Goal: Information Seeking & Learning: Learn about a topic

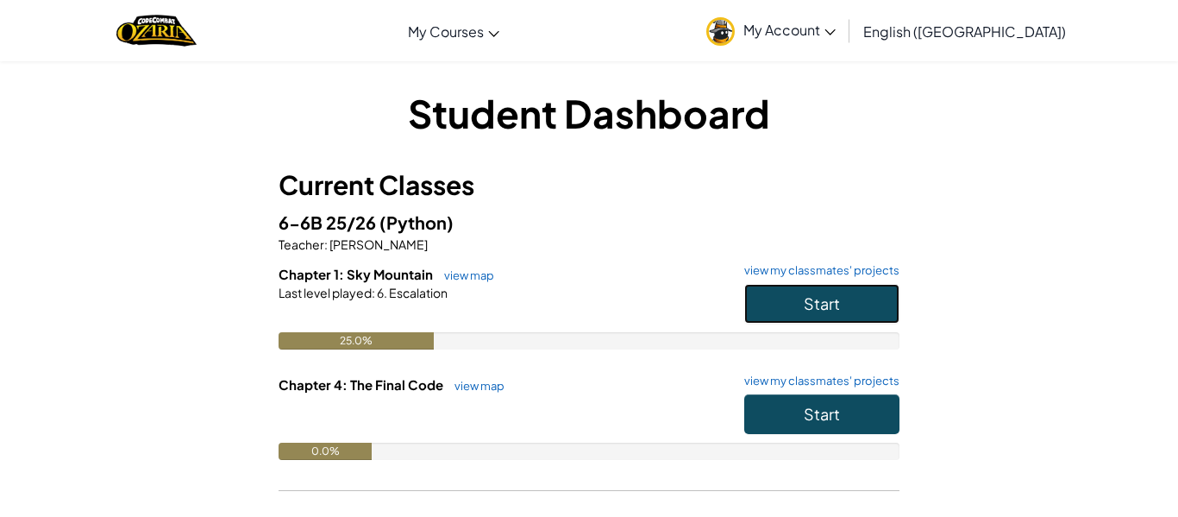
click at [840, 311] on button "Start" at bounding box center [821, 304] width 155 height 40
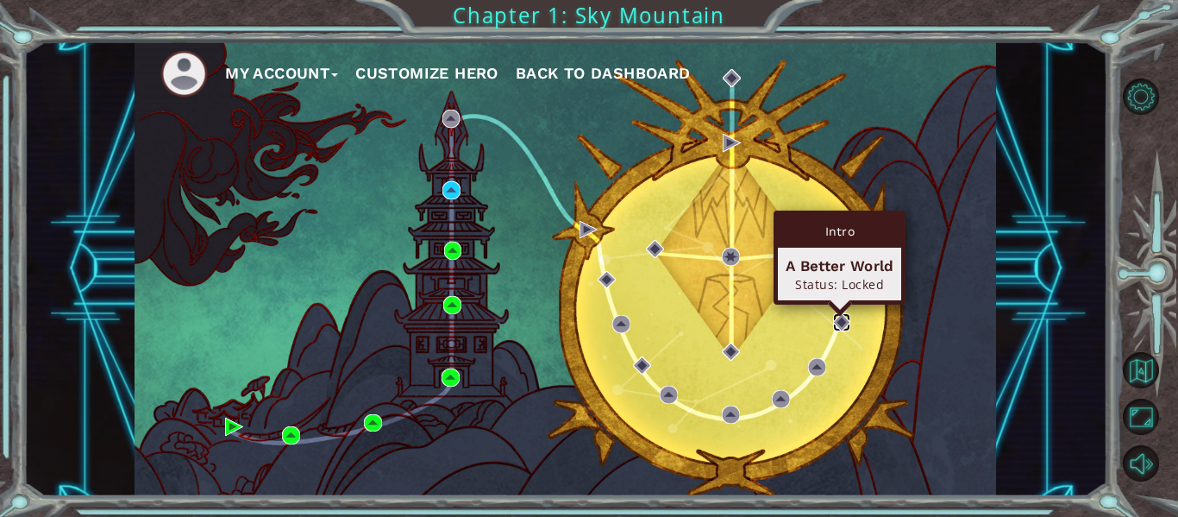
click at [833, 320] on img at bounding box center [842, 322] width 18 height 18
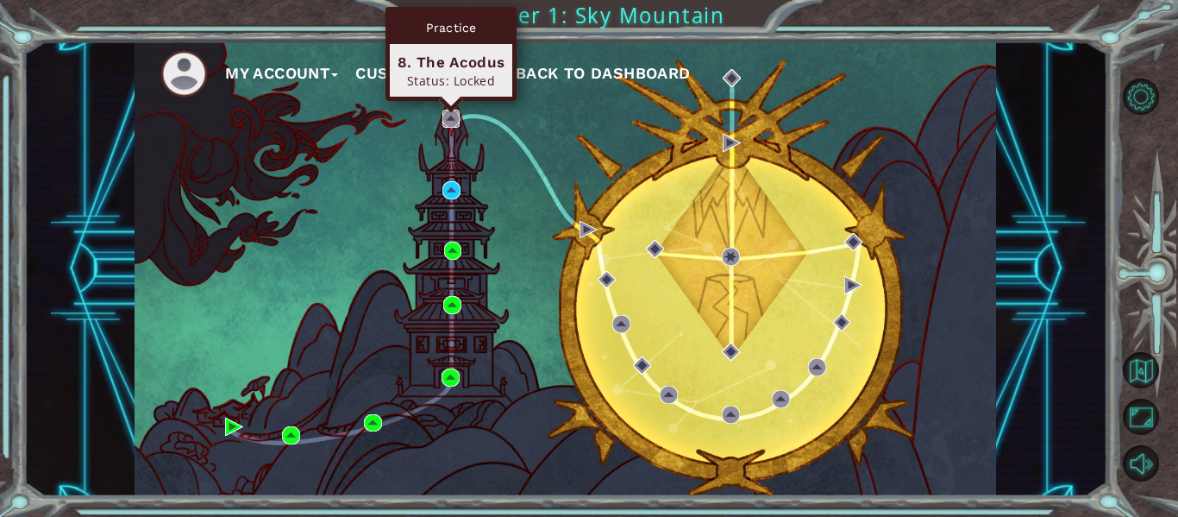
click at [451, 124] on img at bounding box center [452, 119] width 18 height 18
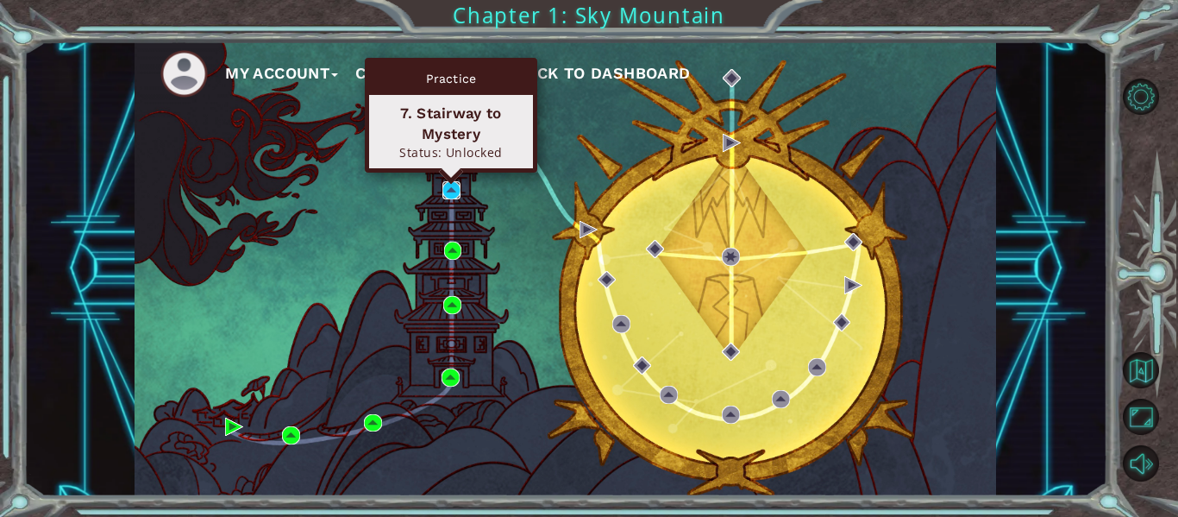
click at [455, 185] on img at bounding box center [452, 190] width 18 height 18
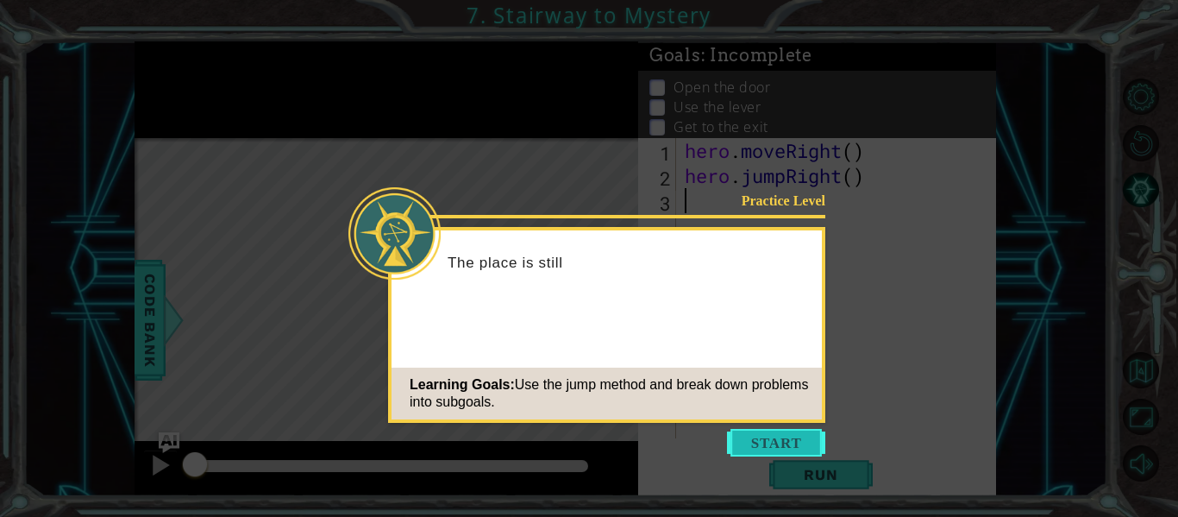
click at [806, 435] on button "Start" at bounding box center [776, 443] width 98 height 28
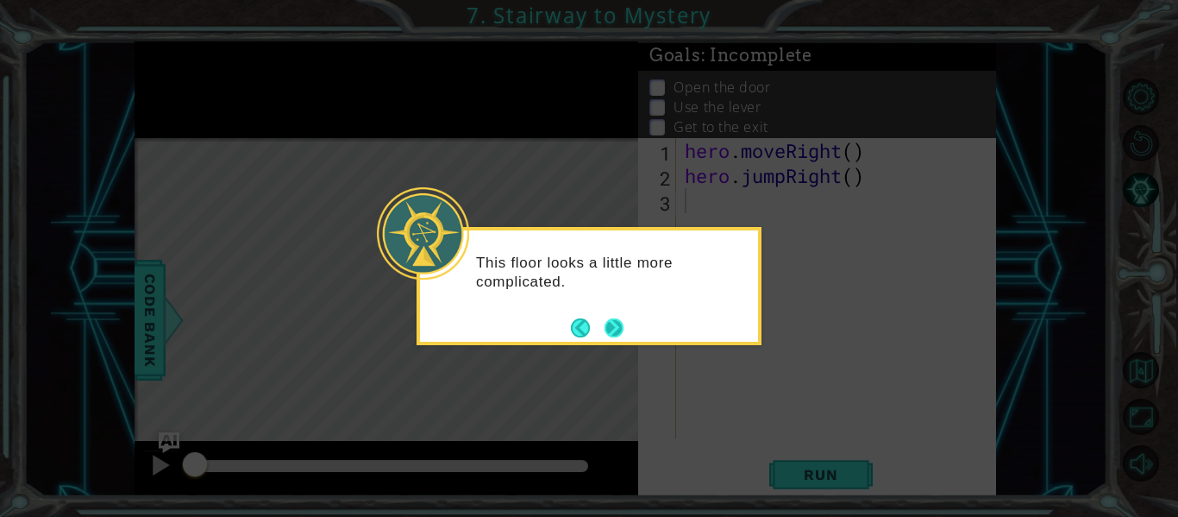
click at [612, 335] on button "Next" at bounding box center [614, 327] width 19 height 19
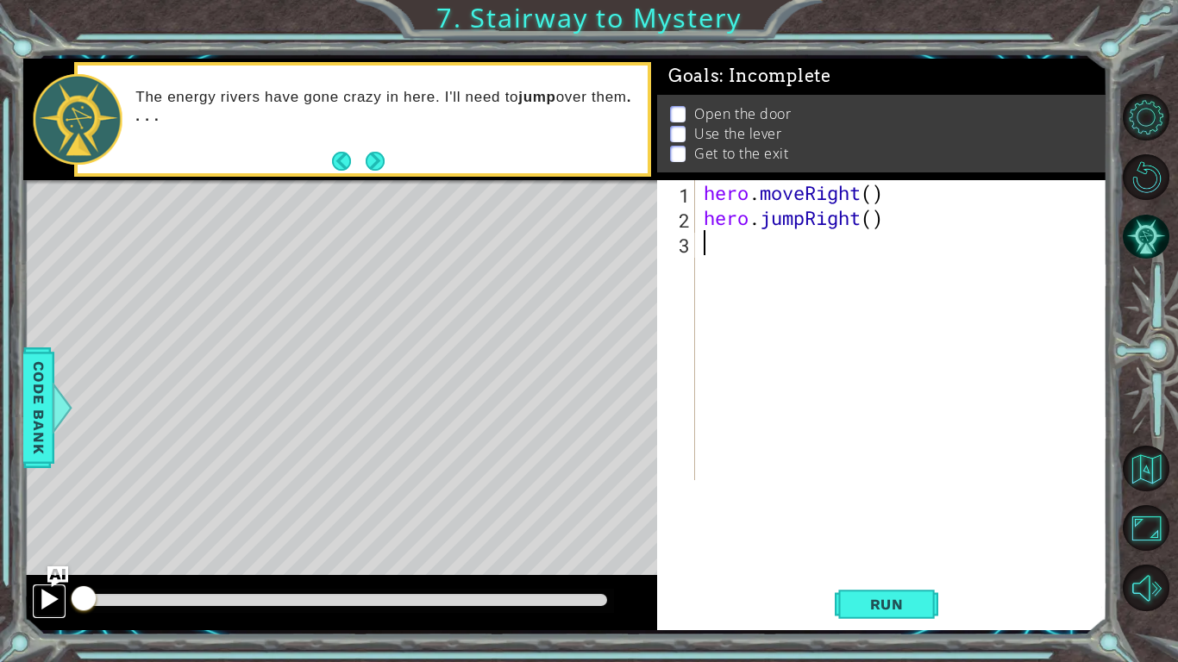
click at [44, 516] on div at bounding box center [49, 599] width 22 height 22
click at [46, 516] on div at bounding box center [49, 599] width 22 height 22
click at [52, 516] on div at bounding box center [49, 599] width 22 height 22
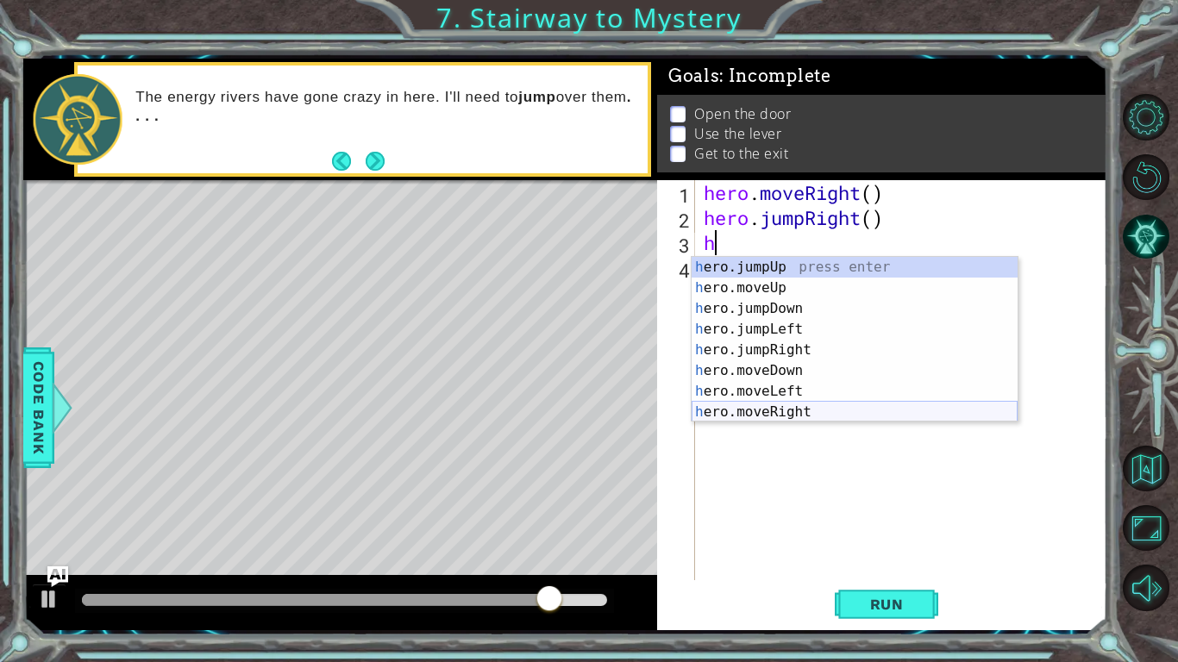
click at [782, 408] on div "h ero.jumpUp press enter h ero.moveUp press enter h ero.jumpDown press enter h …" at bounding box center [855, 360] width 326 height 207
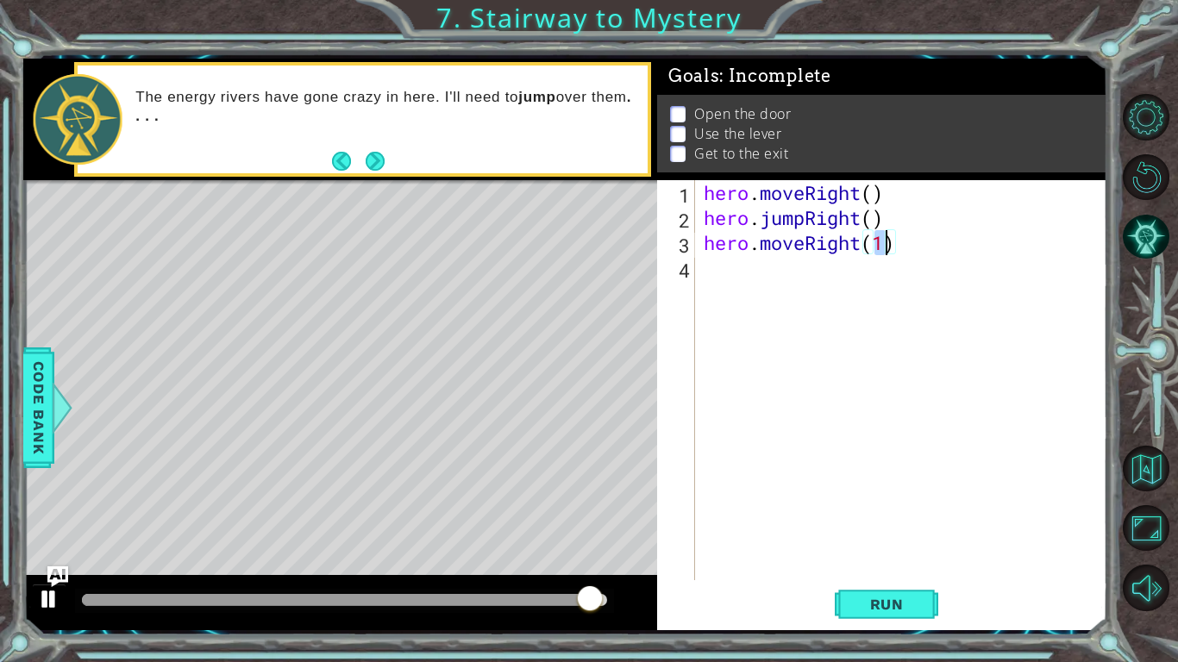
type textarea "hero.moveRight(1)"
click at [53, 516] on div at bounding box center [49, 599] width 22 height 22
click at [796, 292] on div "hero . moveRight ( ) hero . jumpRight ( ) hero . moveRight ( 1 )" at bounding box center [905, 405] width 411 height 450
type textarea "h"
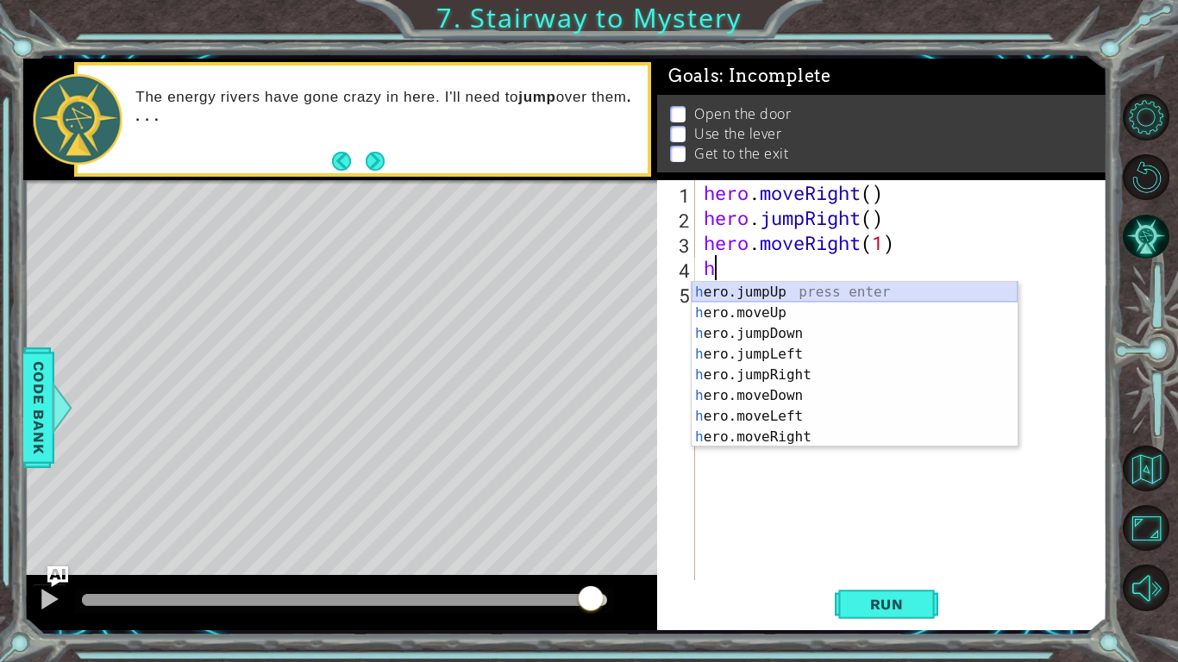
click at [788, 301] on div "h ero.jumpUp press enter h ero.moveUp press enter h ero.jumpDown press enter h …" at bounding box center [855, 385] width 326 height 207
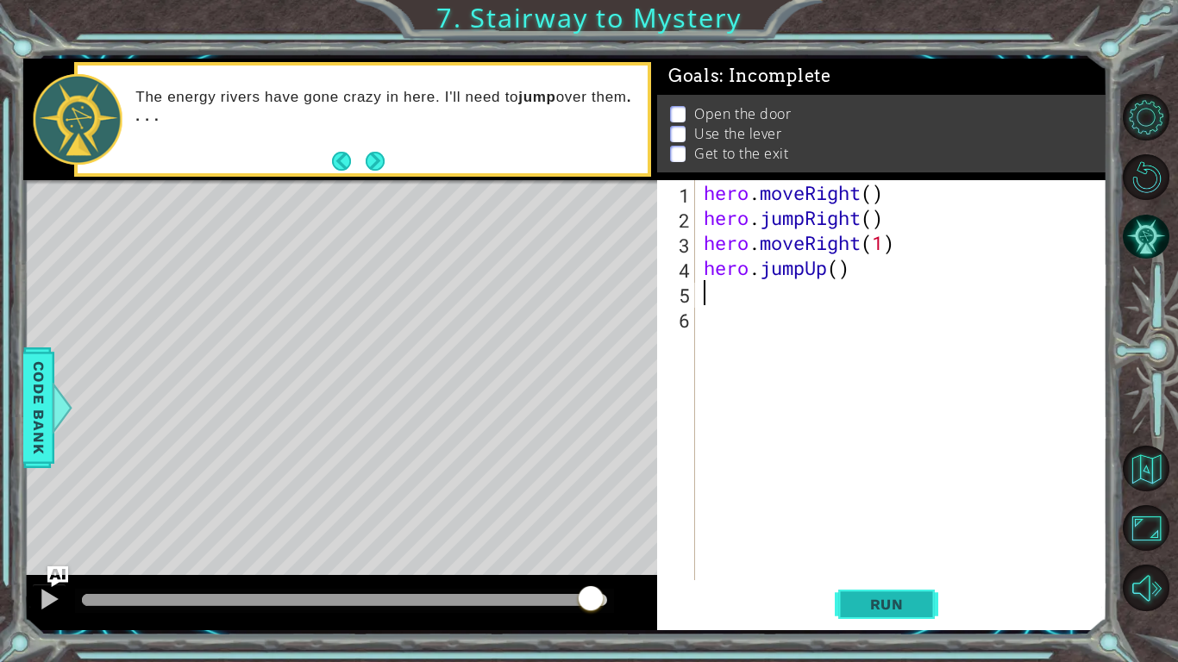
click at [914, 516] on span "Run" at bounding box center [887, 604] width 68 height 17
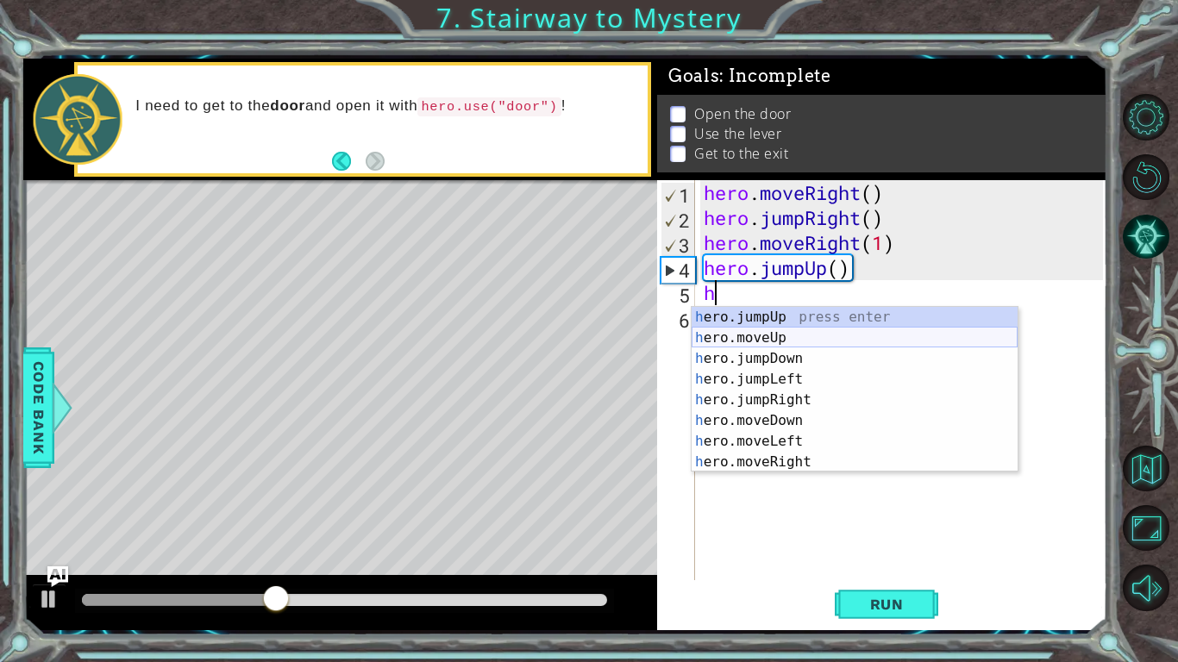
click at [735, 339] on div "h ero.jumpUp press enter h ero.moveUp press enter h ero.jumpDown press enter h …" at bounding box center [855, 410] width 326 height 207
type textarea "hero.moveUp(1)"
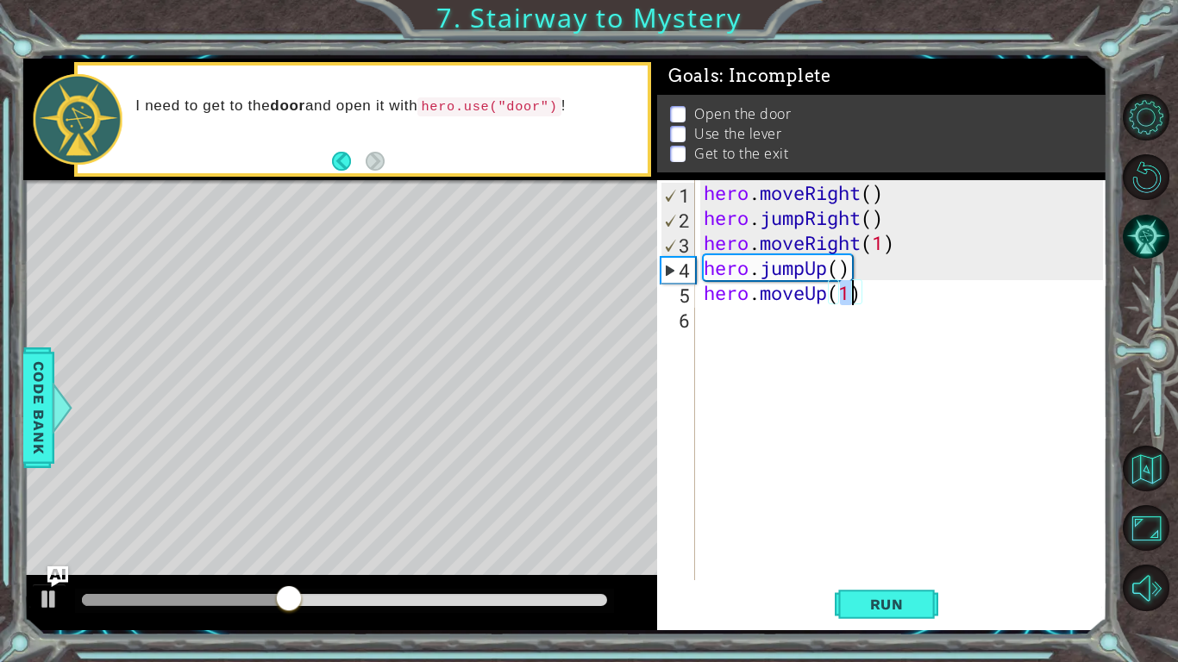
click at [734, 333] on div "hero . moveRight ( ) hero . jumpRight ( ) hero . moveRight ( 1 ) hero . jumpUp …" at bounding box center [905, 405] width 411 height 450
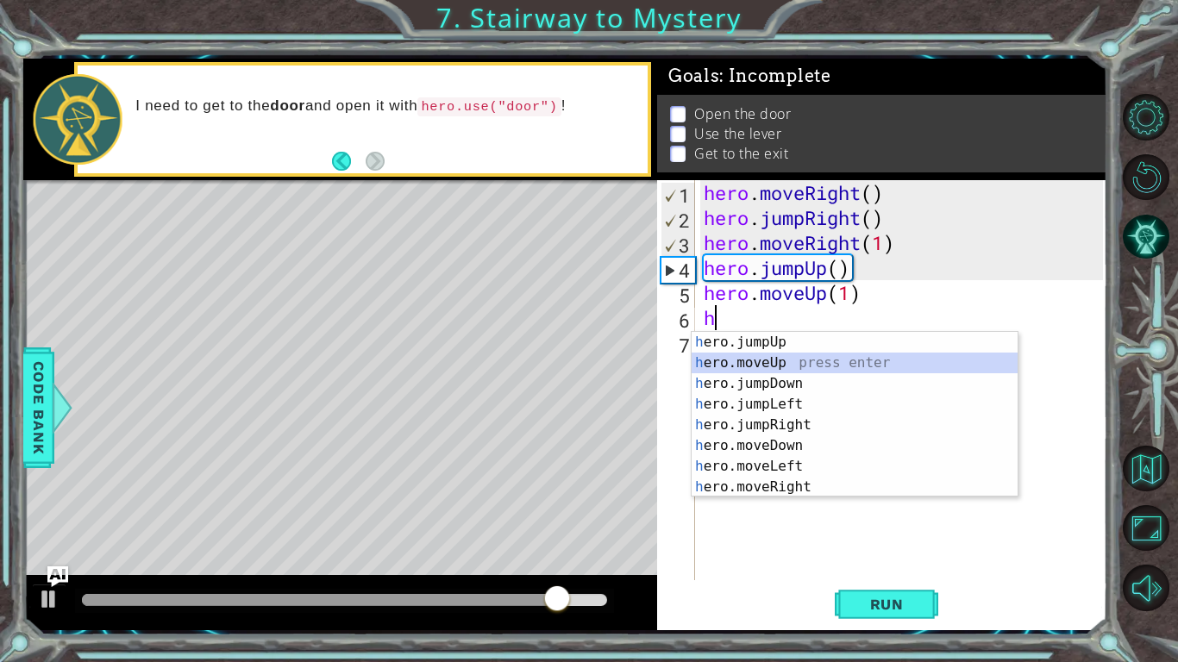
click at [756, 359] on div "h ero.jumpUp press enter h ero.moveUp press enter h ero.jumpDown press enter h …" at bounding box center [855, 435] width 326 height 207
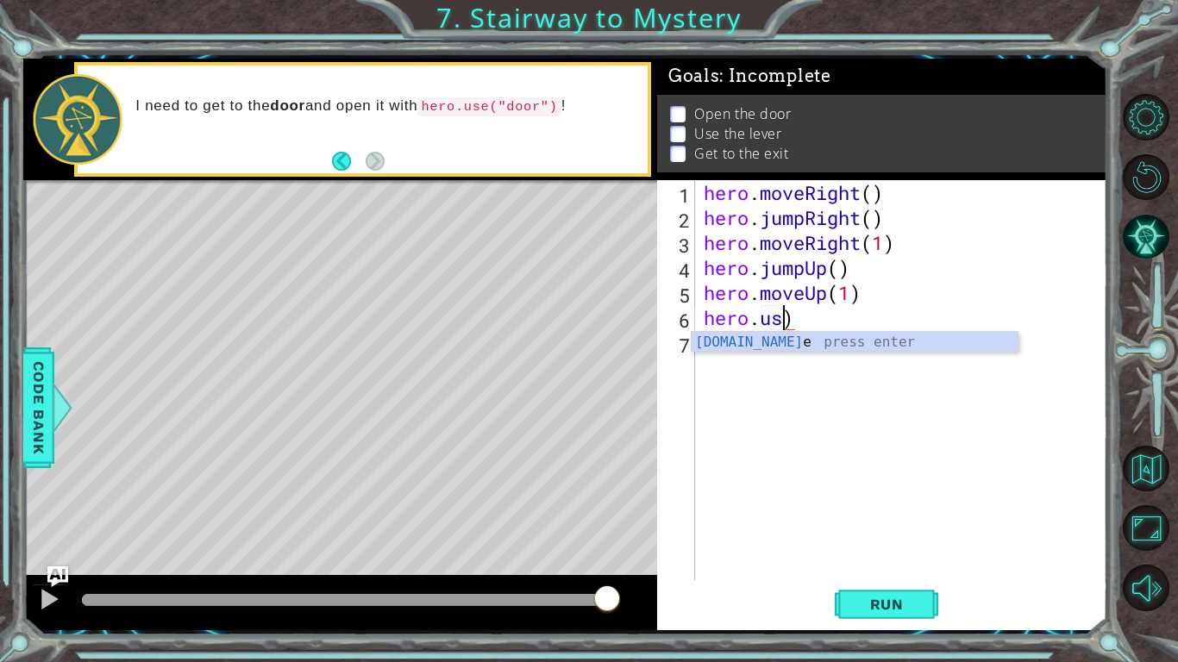
scroll to position [0, 3]
click at [817, 322] on div "hero . moveRight ( ) hero . jumpRight ( ) hero . moveRight ( 1 ) hero . jumpUp …" at bounding box center [905, 405] width 411 height 450
click at [796, 323] on div "hero . moveRight ( ) hero . jumpRight ( ) hero . moveRight ( 1 ) hero . jumpUp …" at bounding box center [905, 405] width 411 height 450
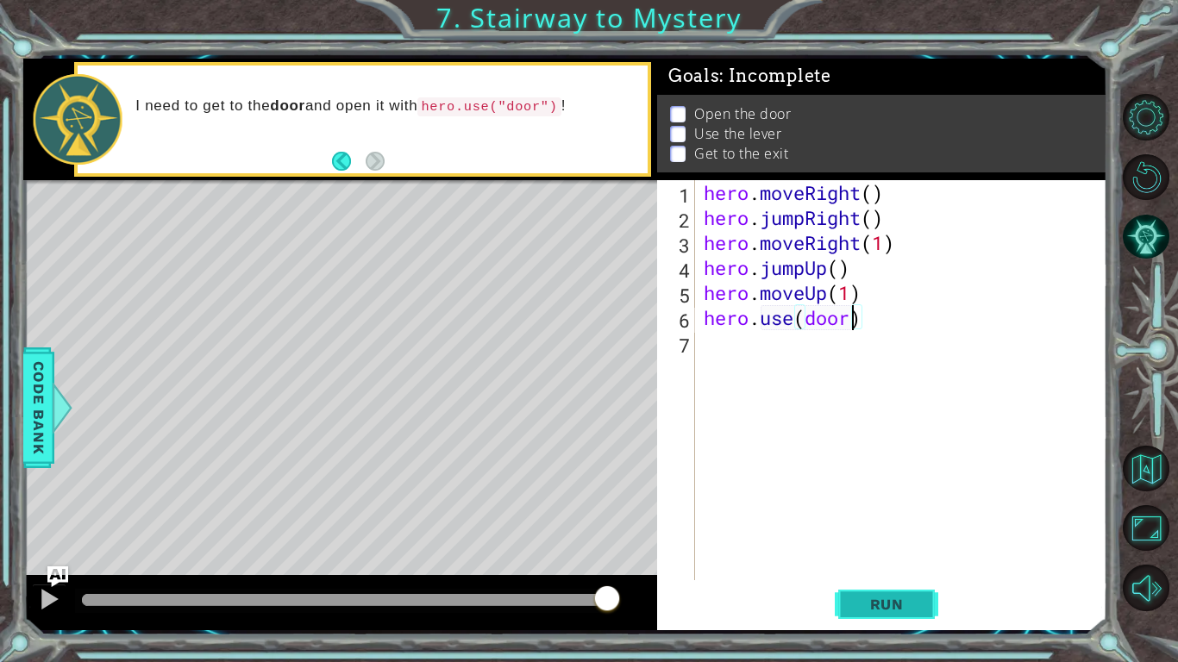
click at [889, 516] on button "Run" at bounding box center [887, 604] width 104 height 45
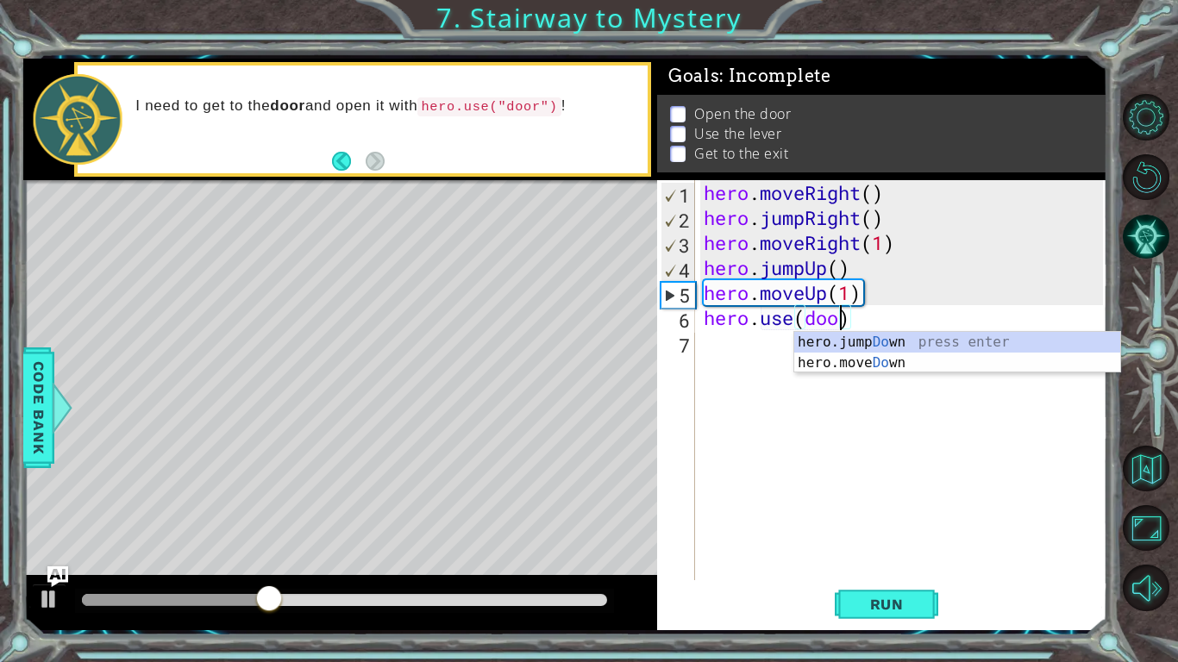
scroll to position [0, 5]
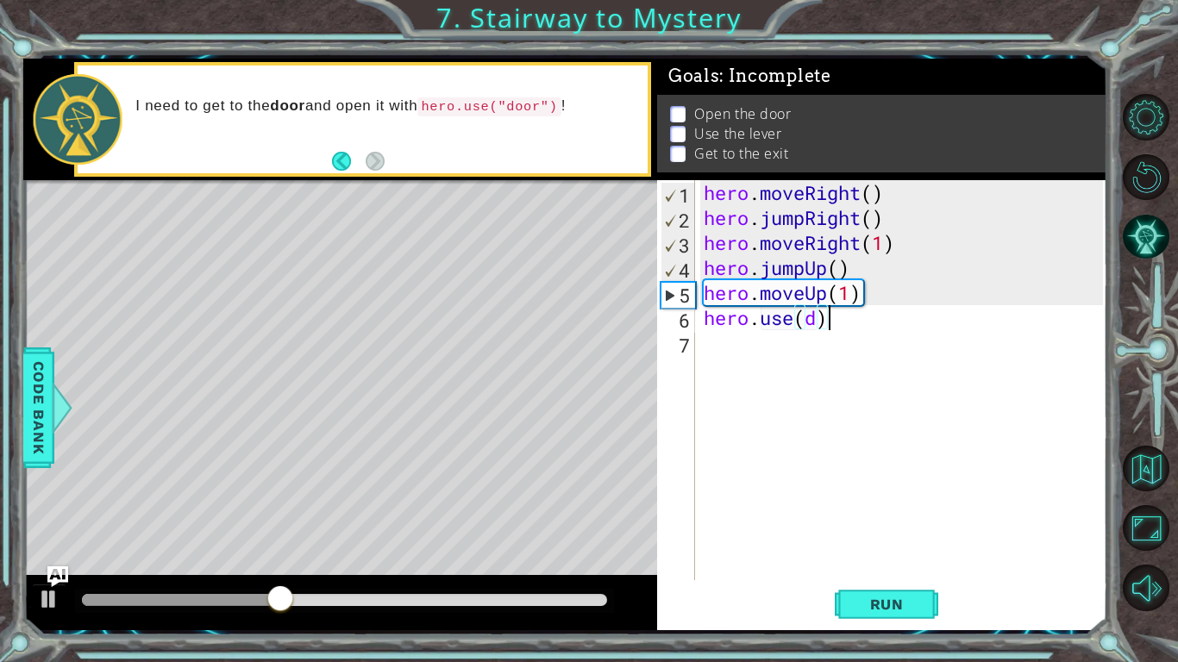
click at [928, 327] on div "hero . moveRight ( ) hero . jumpRight ( ) hero . moveRight ( 1 ) hero . jumpUp …" at bounding box center [905, 405] width 411 height 450
type textarea "hero.moveUp(1)"
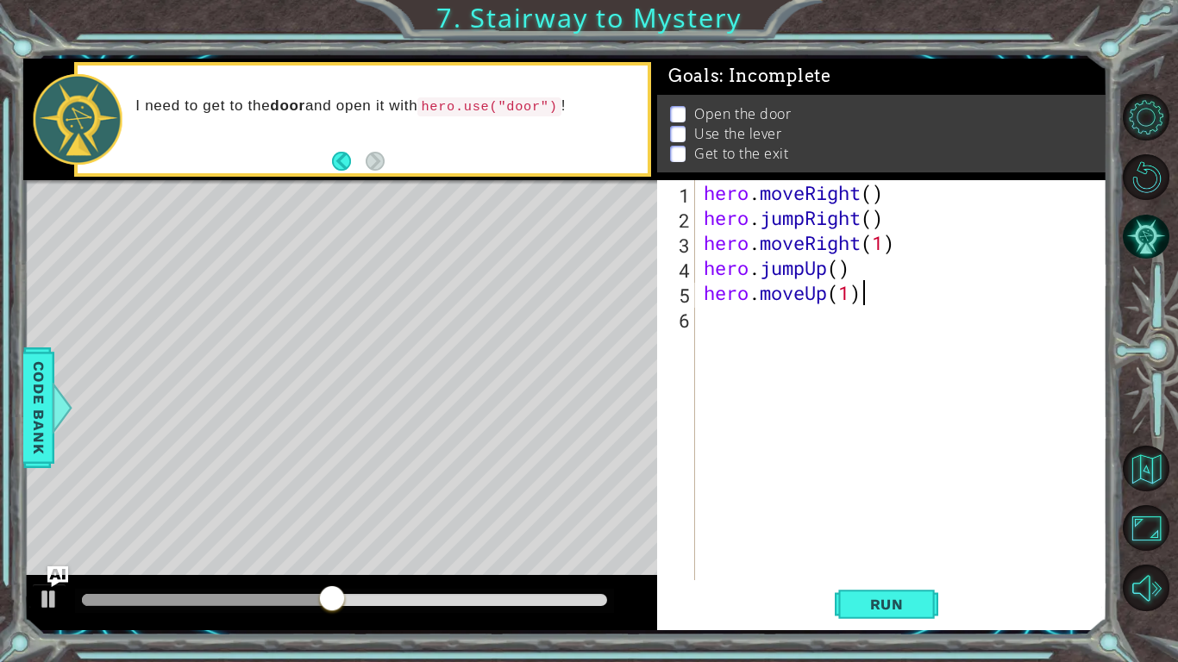
scroll to position [0, 6]
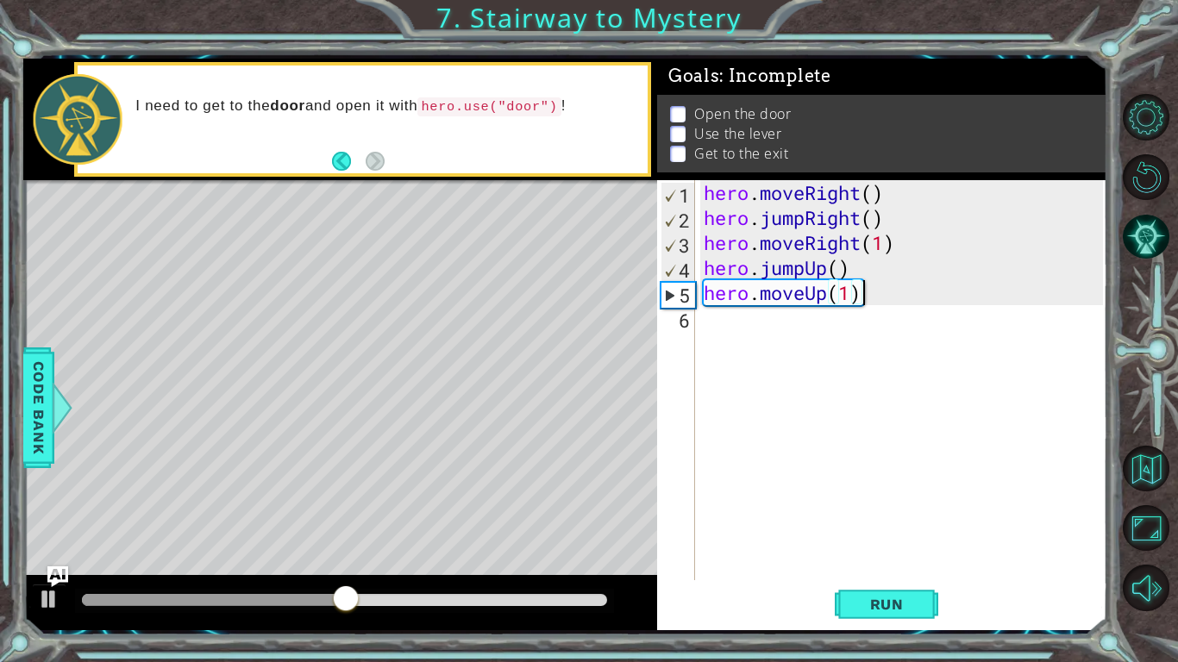
click at [886, 355] on div "hero . moveRight ( ) hero . jumpRight ( ) hero . moveRight ( 1 ) hero . jumpUp …" at bounding box center [905, 405] width 411 height 450
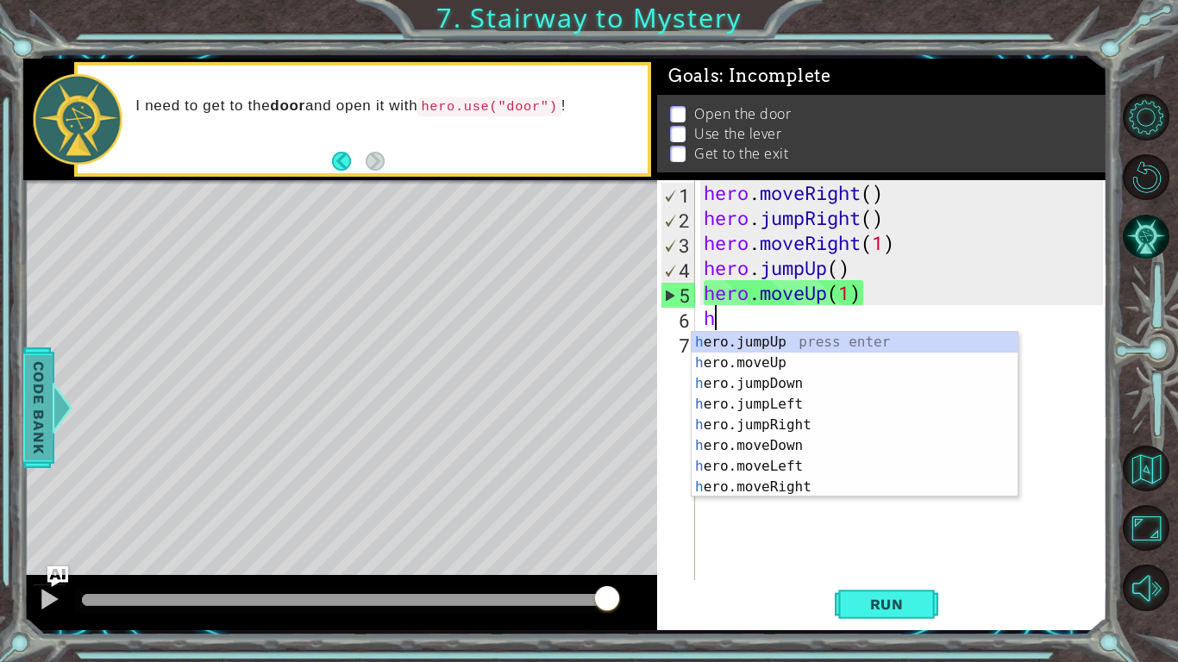
type textarea "h"
click at [59, 418] on div at bounding box center [63, 408] width 22 height 52
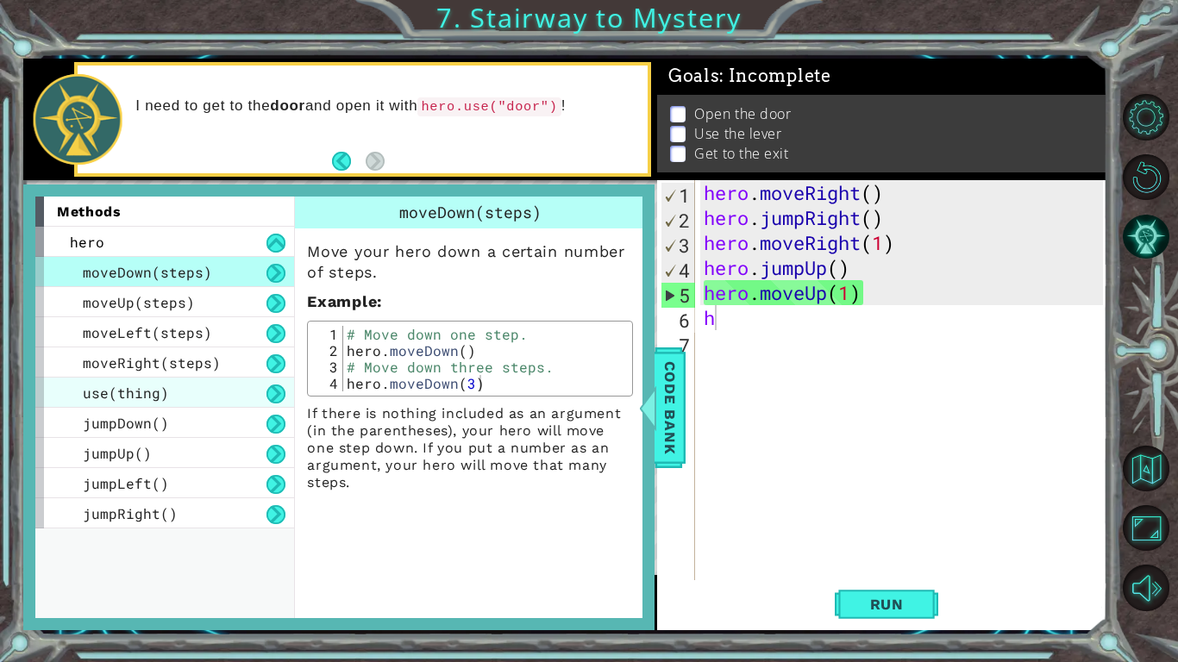
click at [204, 399] on div "use(thing)" at bounding box center [164, 393] width 259 height 30
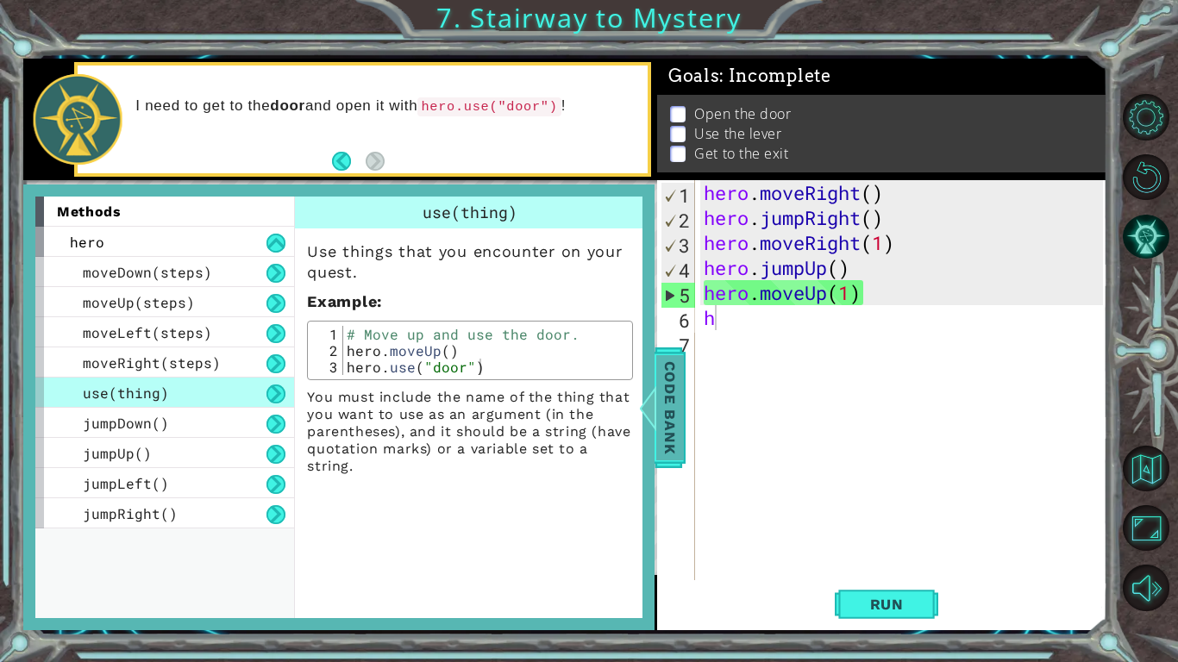
click at [666, 398] on span "Code Bank" at bounding box center [670, 407] width 28 height 105
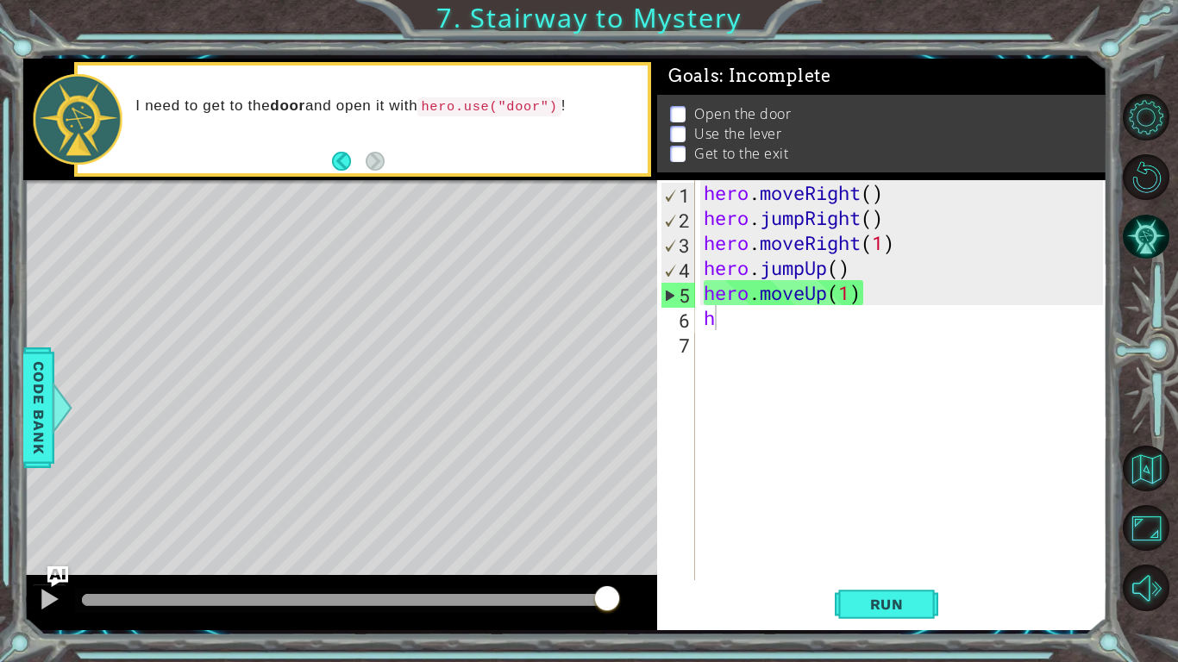
click at [764, 330] on div "hero . moveRight ( ) hero . jumpRight ( ) hero . moveRight ( 1 ) hero . jumpUp …" at bounding box center [905, 405] width 411 height 450
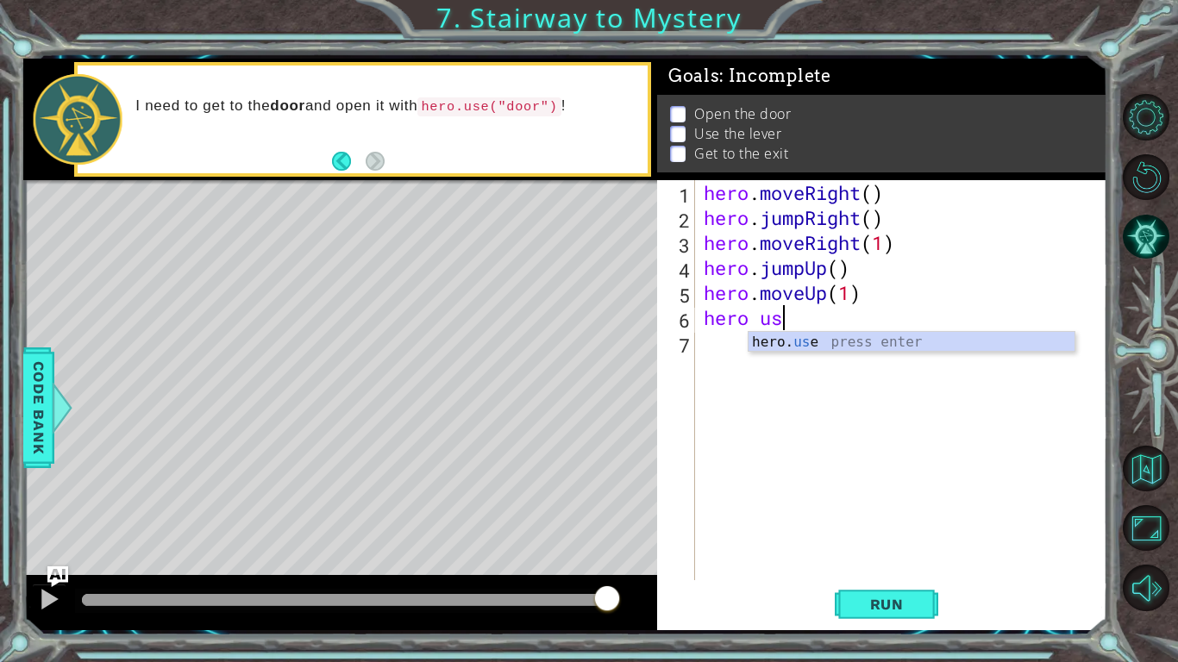
scroll to position [0, 3]
click at [783, 342] on div "hero. use press enter" at bounding box center [912, 363] width 326 height 62
type textarea "hero.use(")"
click at [802, 319] on div "hero . moveRight ( ) hero . jumpRight ( ) hero . moveRight ( 1 ) hero . jumpUp …" at bounding box center [906, 405] width 412 height 450
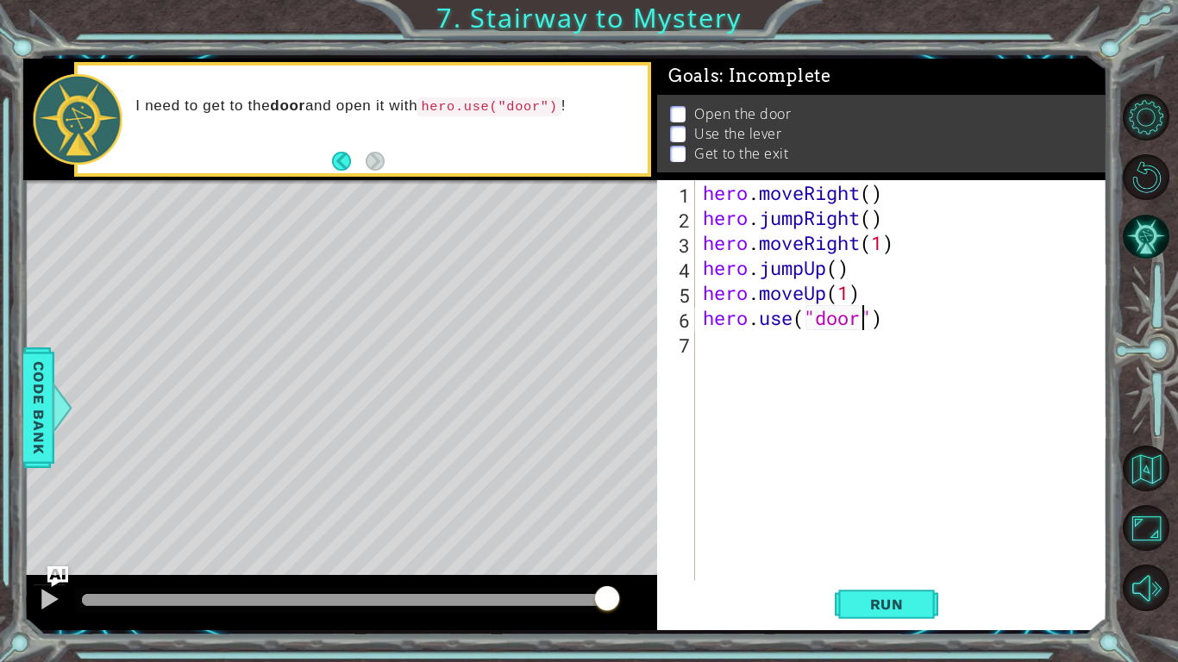
scroll to position [0, 7]
type textarea "hero.use("door")"
click at [892, 516] on button "Run" at bounding box center [887, 604] width 104 height 45
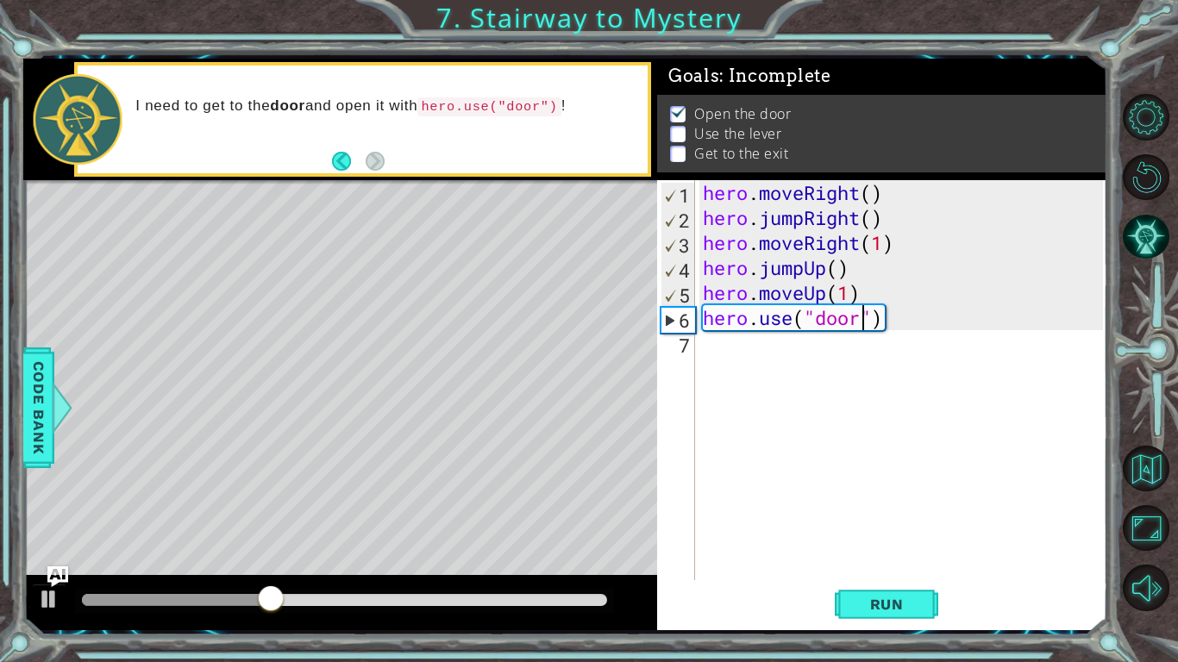
click at [844, 352] on div "hero . moveRight ( ) hero . jumpRight ( ) hero . moveRight ( 1 ) hero . jumpUp …" at bounding box center [906, 405] width 412 height 450
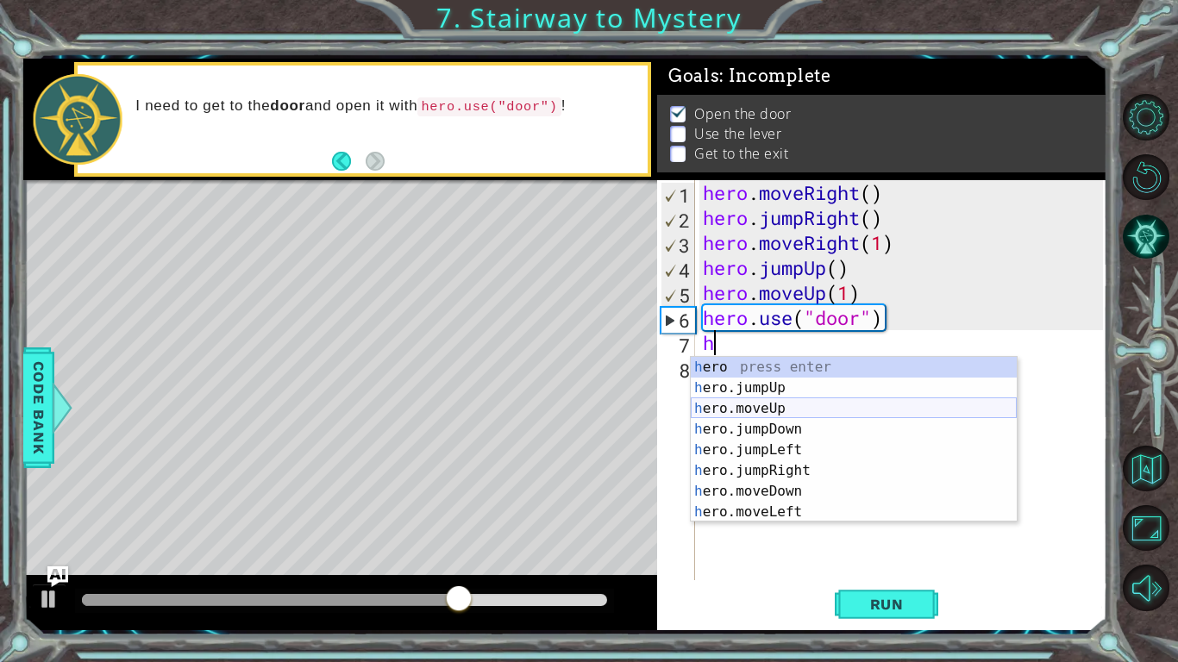
click at [832, 410] on div "h ero press enter h ero.jumpUp press enter h ero.moveUp press enter h ero.jumpD…" at bounding box center [854, 460] width 326 height 207
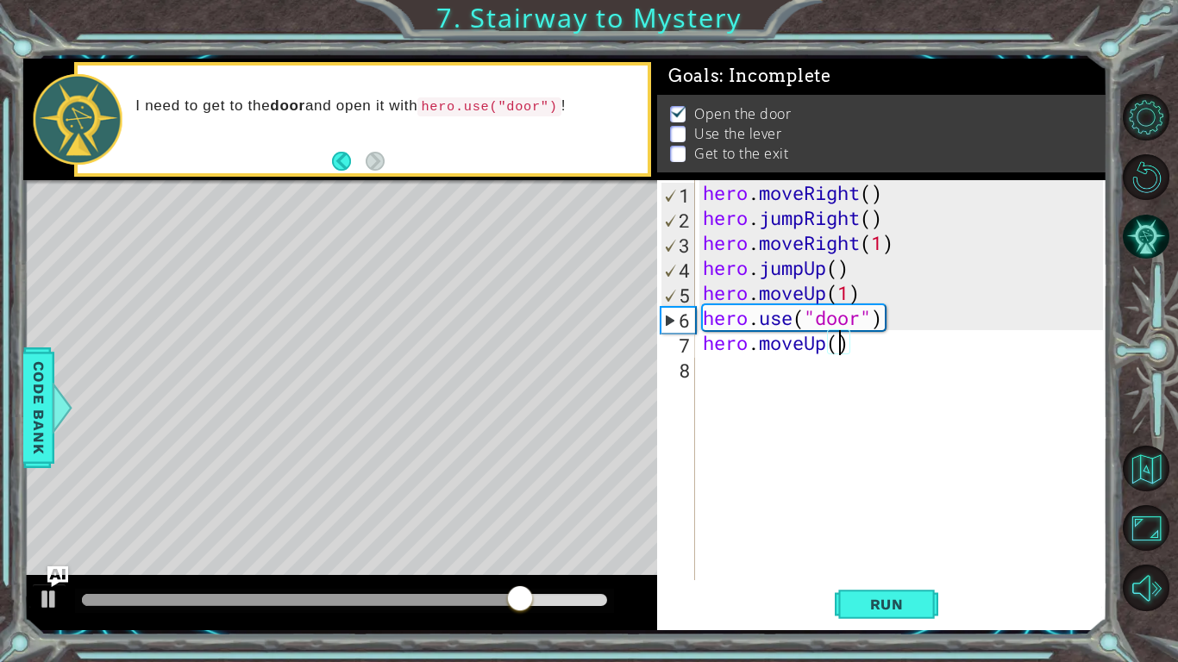
type textarea "hero.moveUp(2)"
click at [830, 384] on div "hero . moveRight ( ) hero . jumpRight ( ) hero . moveRight ( 1 ) hero . jumpUp …" at bounding box center [906, 405] width 412 height 450
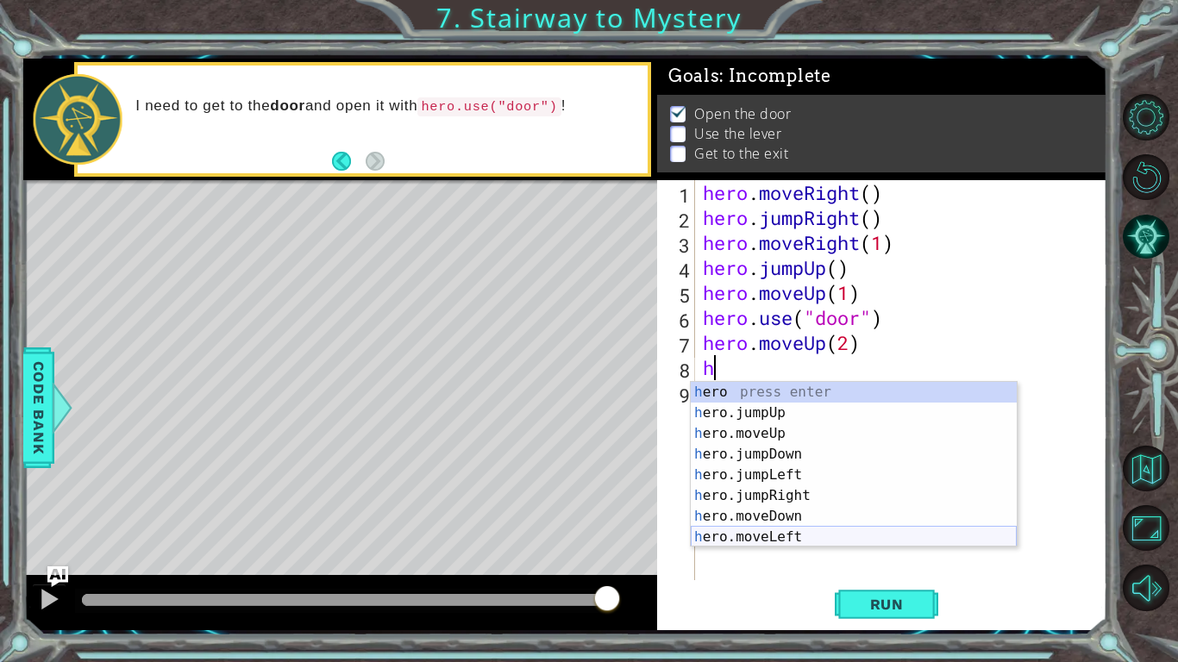
click at [752, 516] on div "h ero press enter h ero.jumpUp press enter h ero.moveUp press enter h ero.jumpD…" at bounding box center [854, 485] width 326 height 207
type textarea "hero.moveLeft(1)"
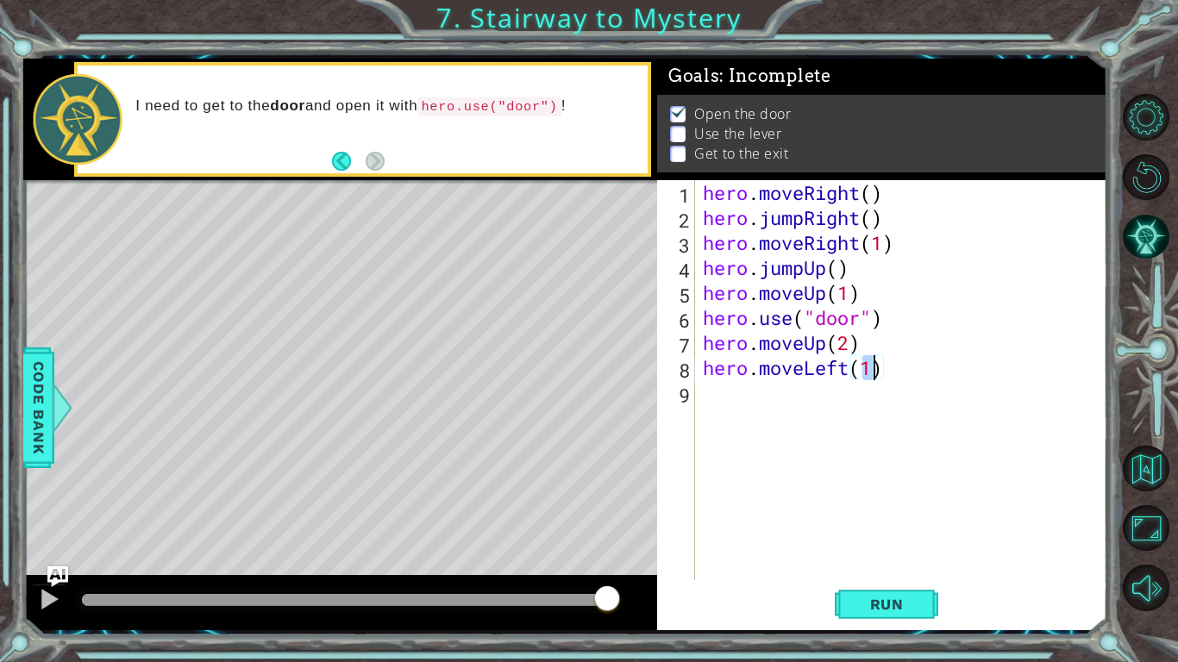
click at [765, 390] on div "hero . moveRight ( ) hero . jumpRight ( ) hero . moveRight ( 1 ) hero . jumpUp …" at bounding box center [906, 405] width 412 height 450
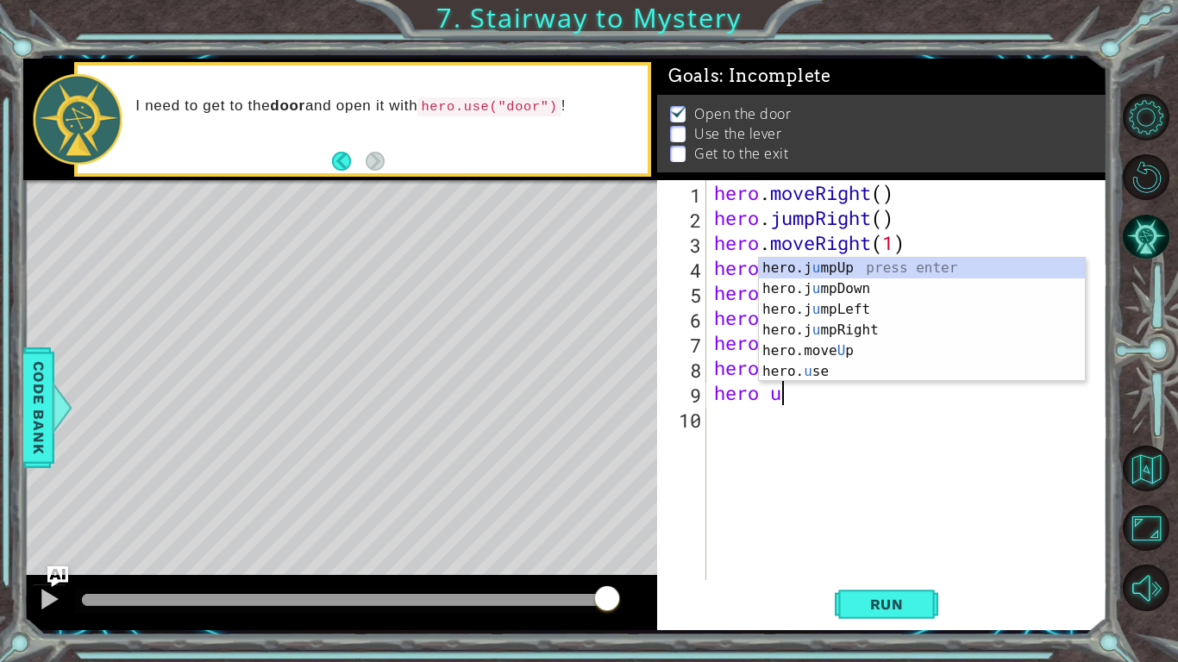
scroll to position [0, 3]
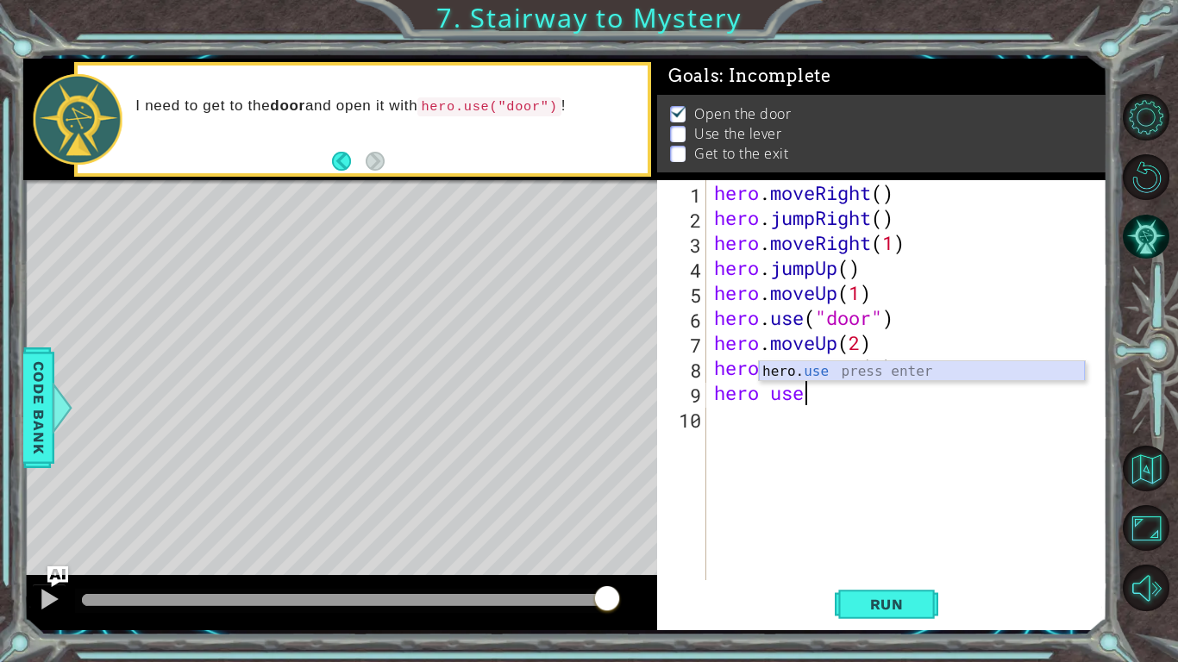
click at [838, 373] on div "hero. use press enter" at bounding box center [922, 392] width 326 height 62
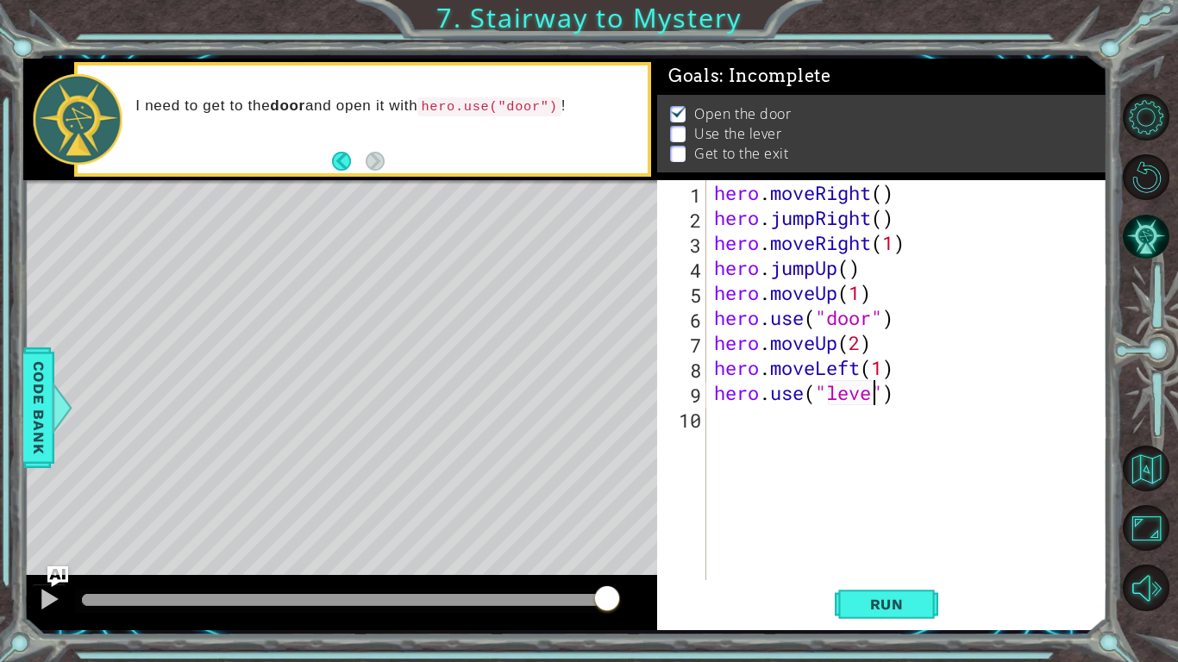
type textarea "hero.use("lever")"
click at [847, 420] on div "hero . moveRight ( ) hero . jumpRight ( ) hero . moveRight ( 1 ) hero . jumpUp …" at bounding box center [911, 405] width 401 height 450
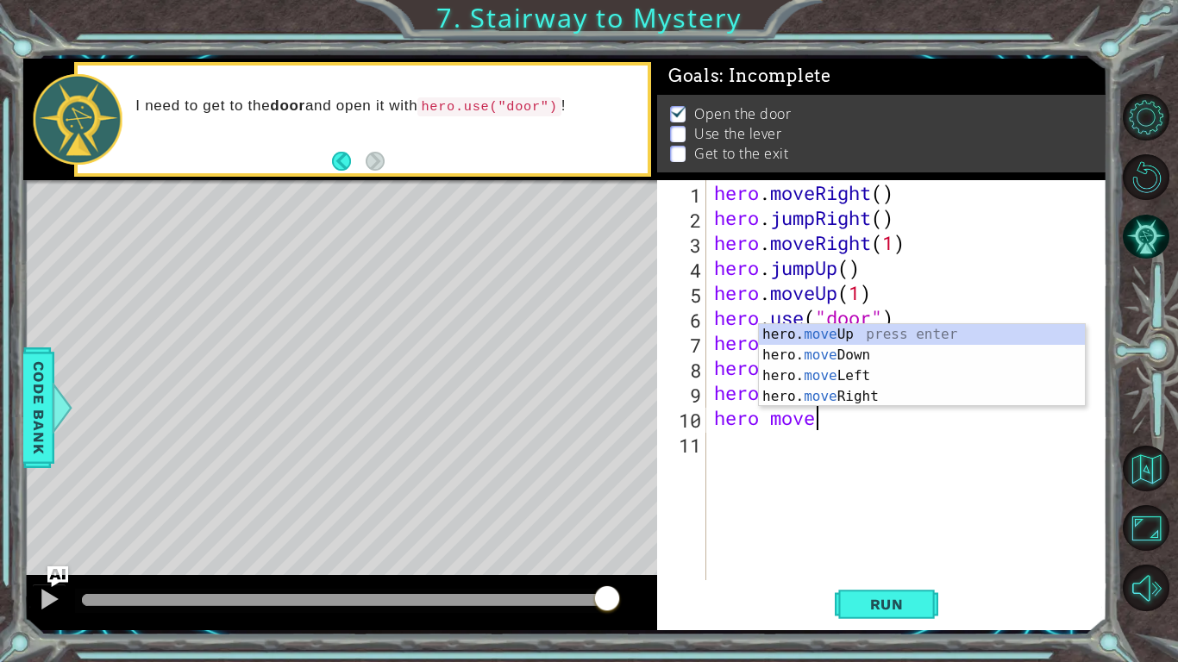
scroll to position [0, 3]
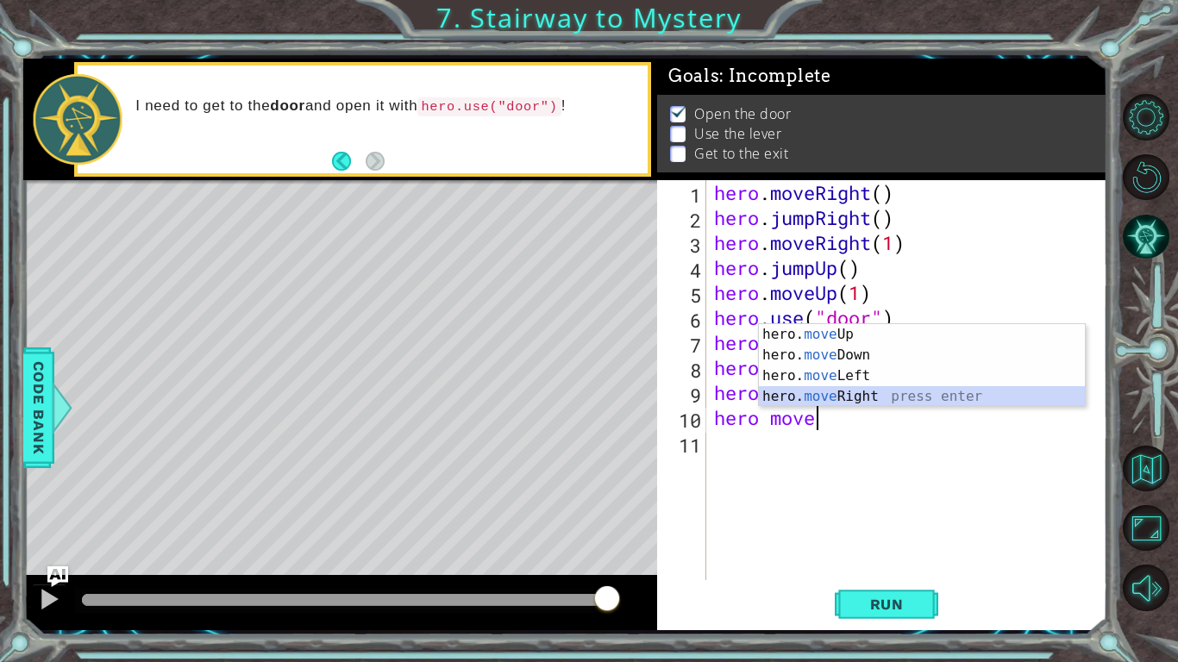
click at [891, 392] on div "hero. move Up press enter hero. move Down press enter hero. move Left press ent…" at bounding box center [922, 386] width 326 height 124
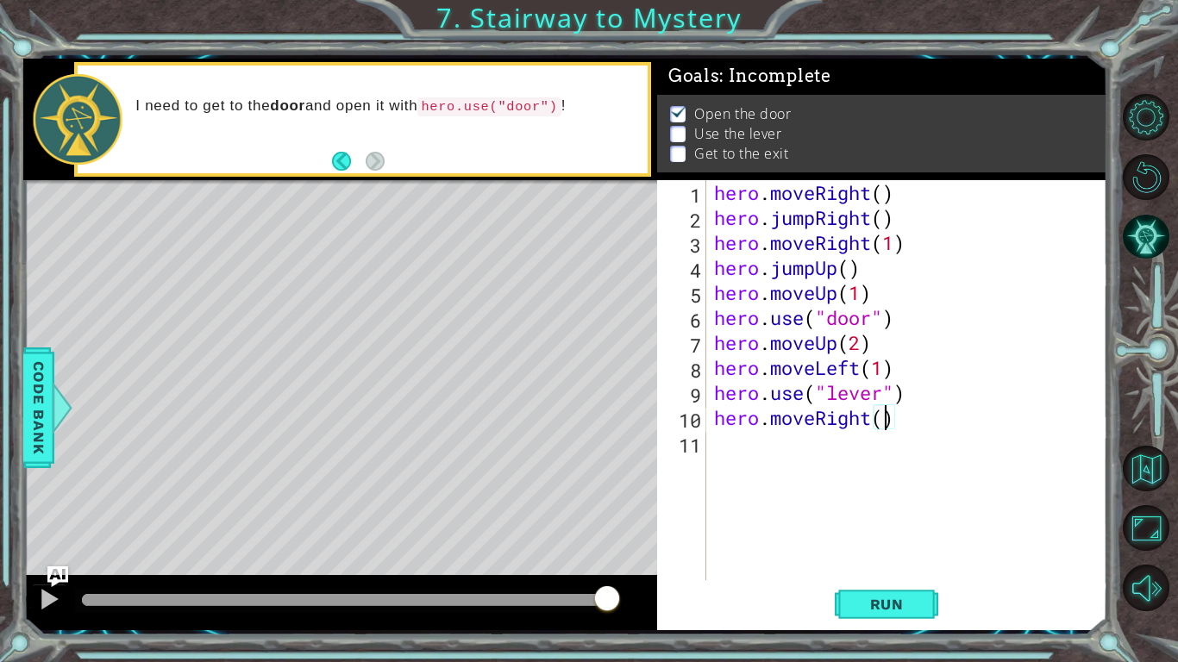
scroll to position [0, 8]
click at [896, 420] on div "hero . moveRight ( ) hero . jumpRight ( ) hero . moveRight ( 1 ) hero . jumpUp …" at bounding box center [911, 405] width 401 height 450
click at [904, 411] on div "hero . moveRight ( ) hero . jumpRight ( ) hero . moveRight ( 1 ) hero . jumpUp …" at bounding box center [911, 405] width 401 height 450
click at [895, 416] on div "hero . moveRight ( ) hero . jumpRight ( ) hero . moveRight ( 1 ) hero . jumpUp …" at bounding box center [911, 405] width 401 height 450
type textarea "hero.moveRight(3)"
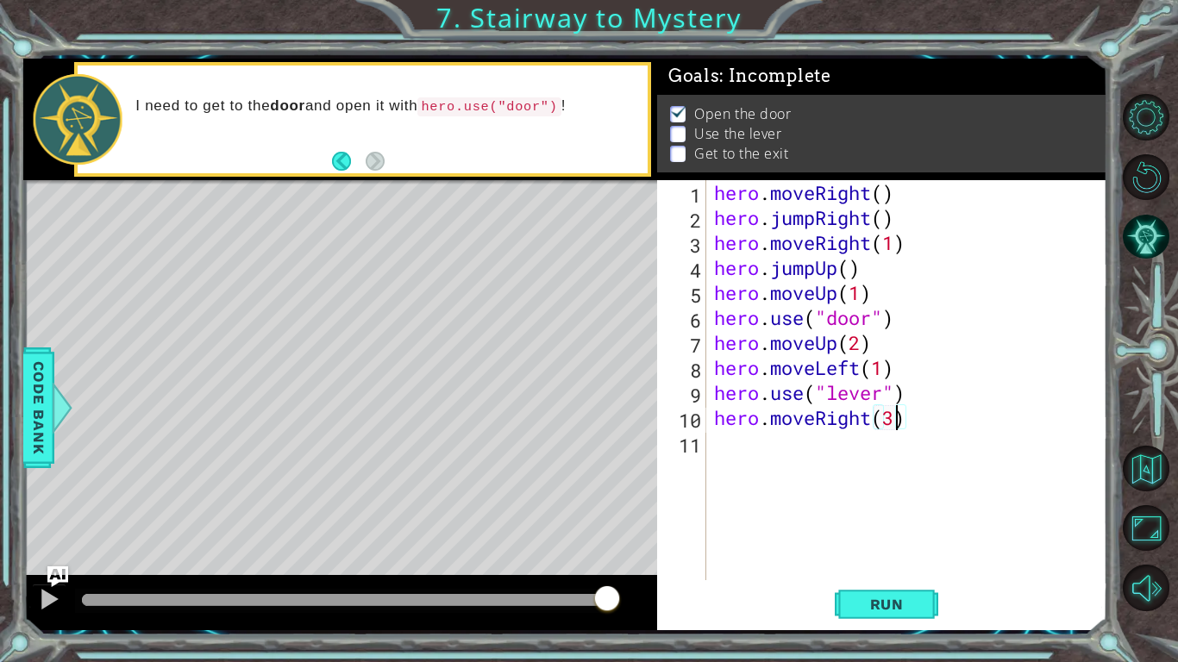
click at [790, 460] on div "hero . moveRight ( ) hero . jumpRight ( ) hero . moveRight ( 1 ) hero . jumpUp …" at bounding box center [911, 405] width 401 height 450
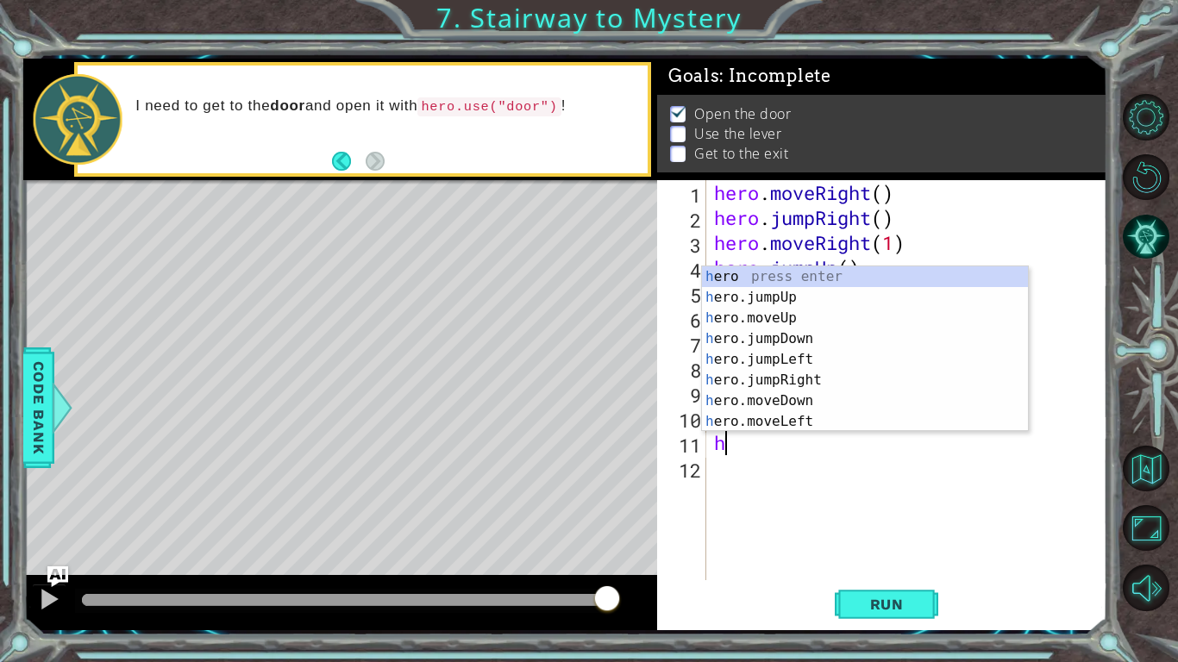
type textarea "he"
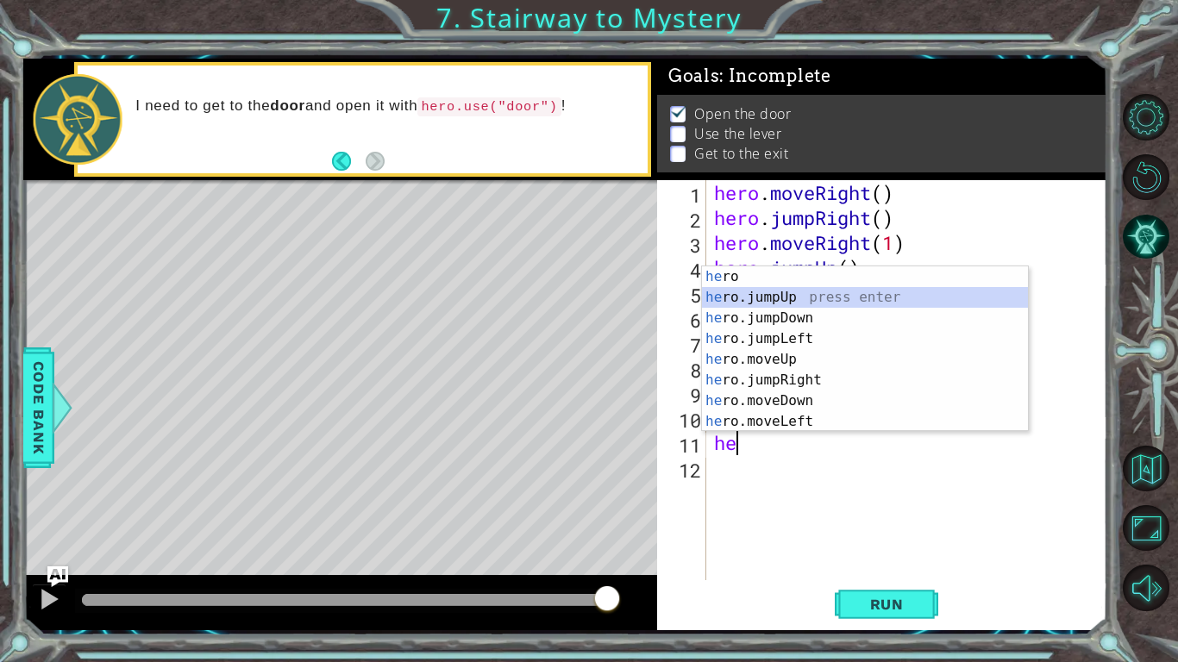
click at [760, 293] on div "he ro press enter he ro.jumpUp press enter he ro.jumpDown press enter he ro.jum…" at bounding box center [865, 370] width 326 height 207
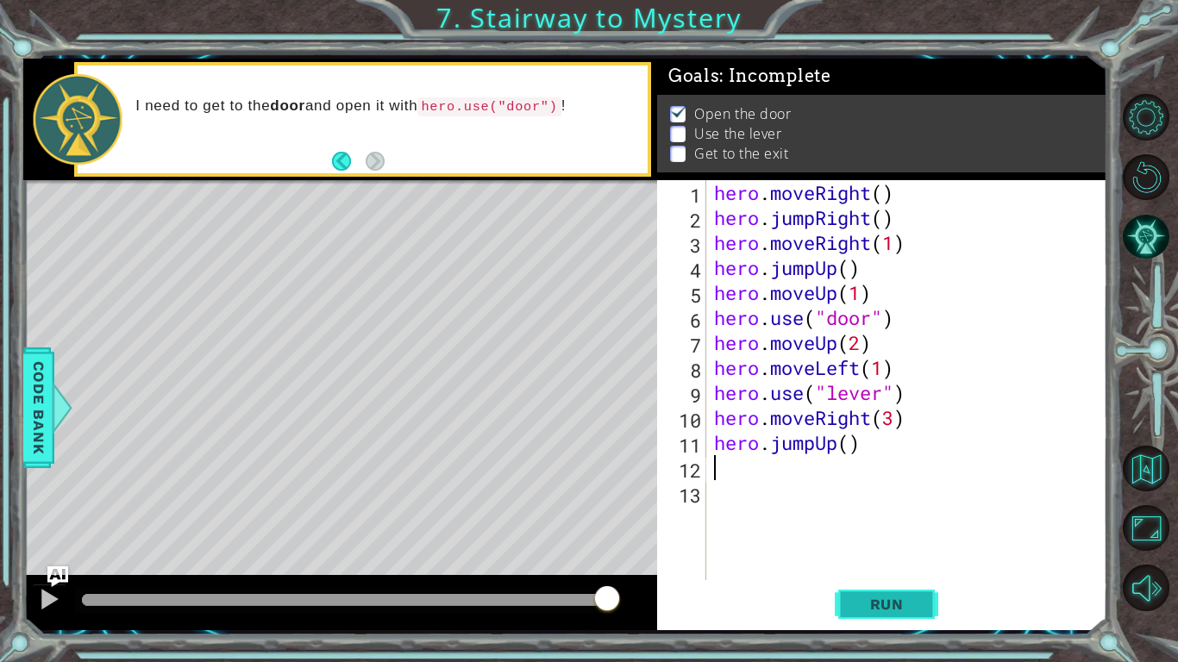
click at [857, 516] on span "Run" at bounding box center [887, 604] width 68 height 17
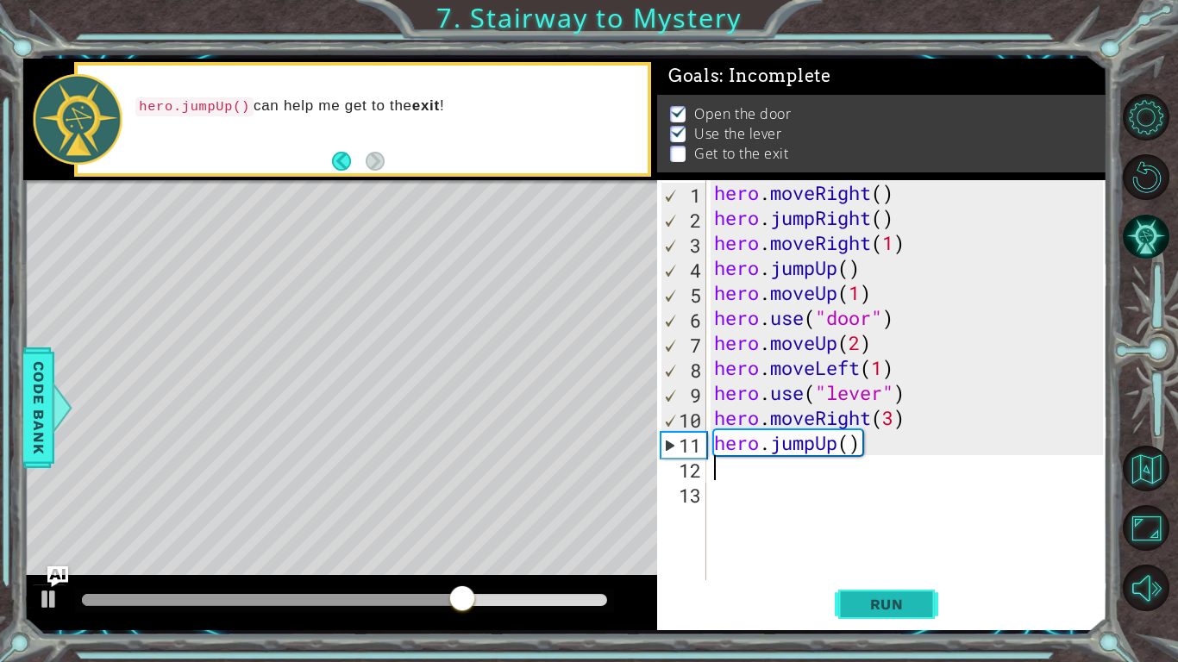
type textarea "h"
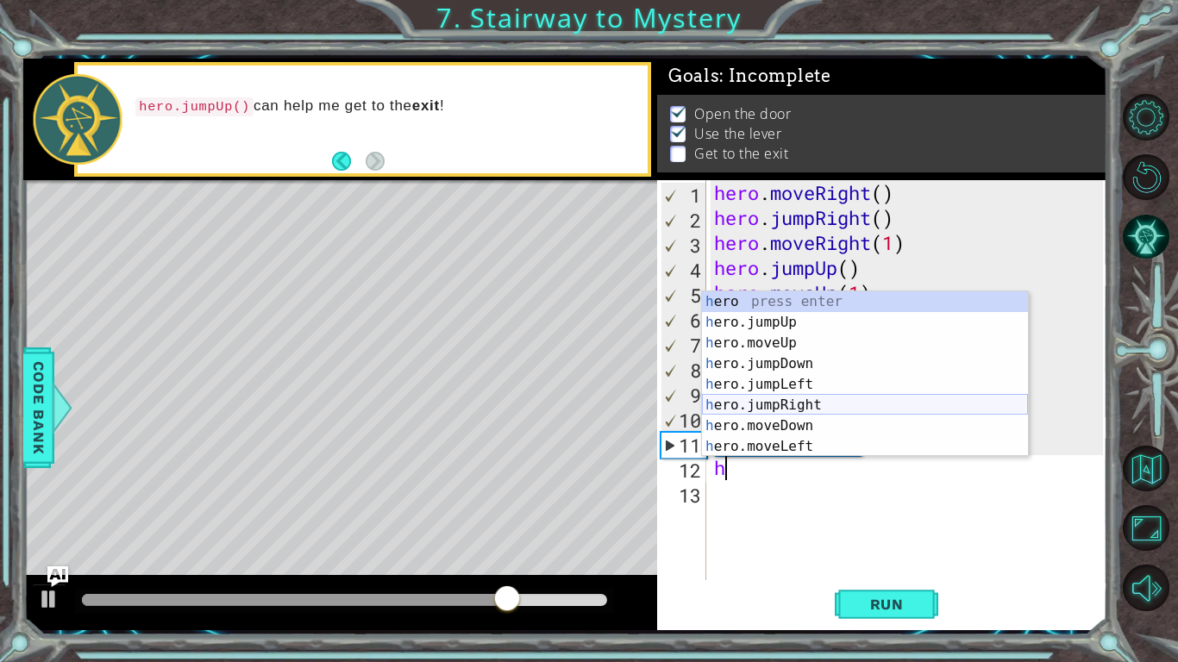
click at [796, 407] on div "h ero press enter h ero.jumpUp press enter h ero.moveUp press enter h ero.jumpD…" at bounding box center [865, 395] width 326 height 207
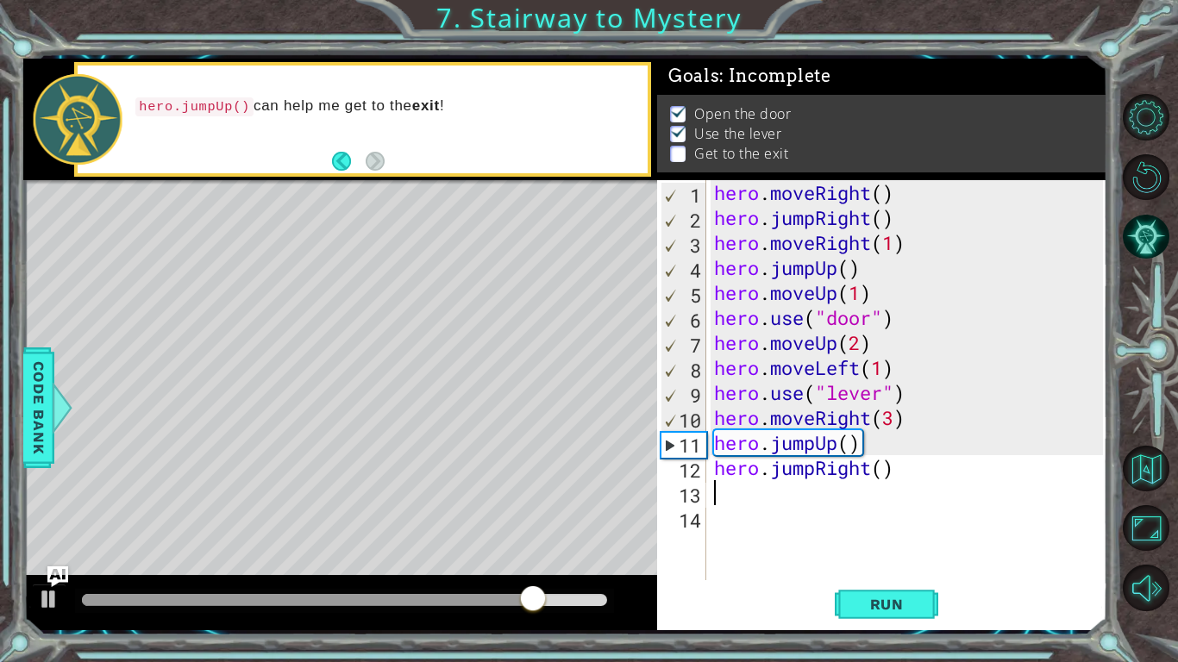
click at [883, 474] on div "hero . moveRight ( ) hero . jumpRight ( ) hero . moveRight ( 1 ) hero . jumpUp …" at bounding box center [911, 405] width 401 height 450
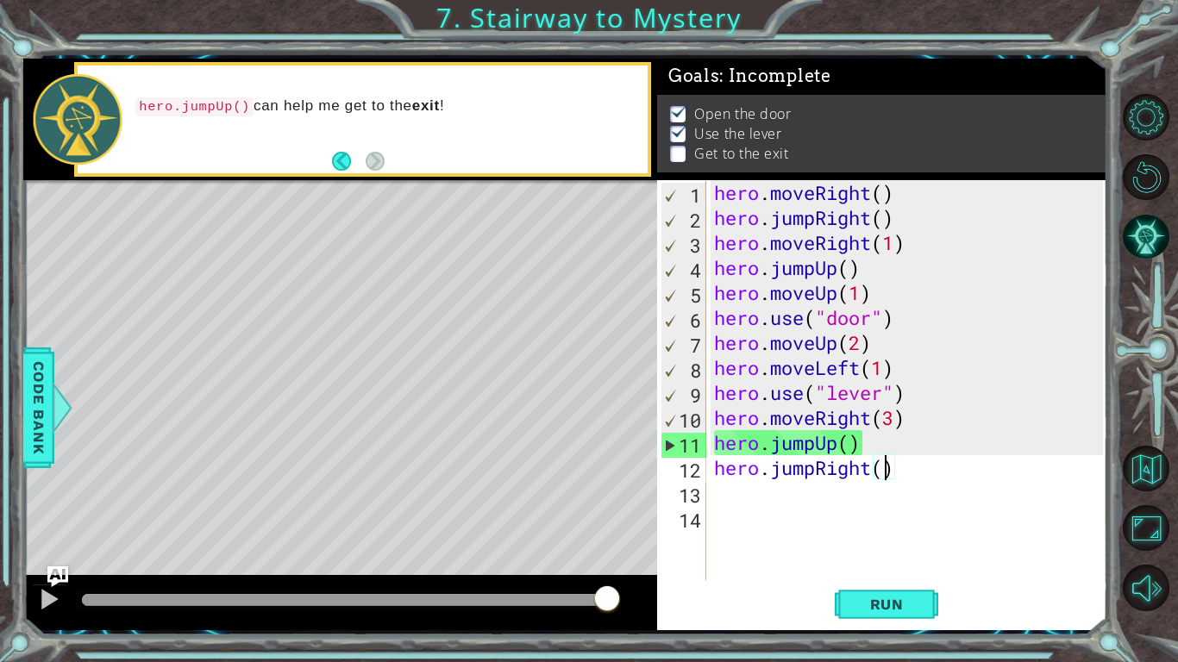
scroll to position [0, 8]
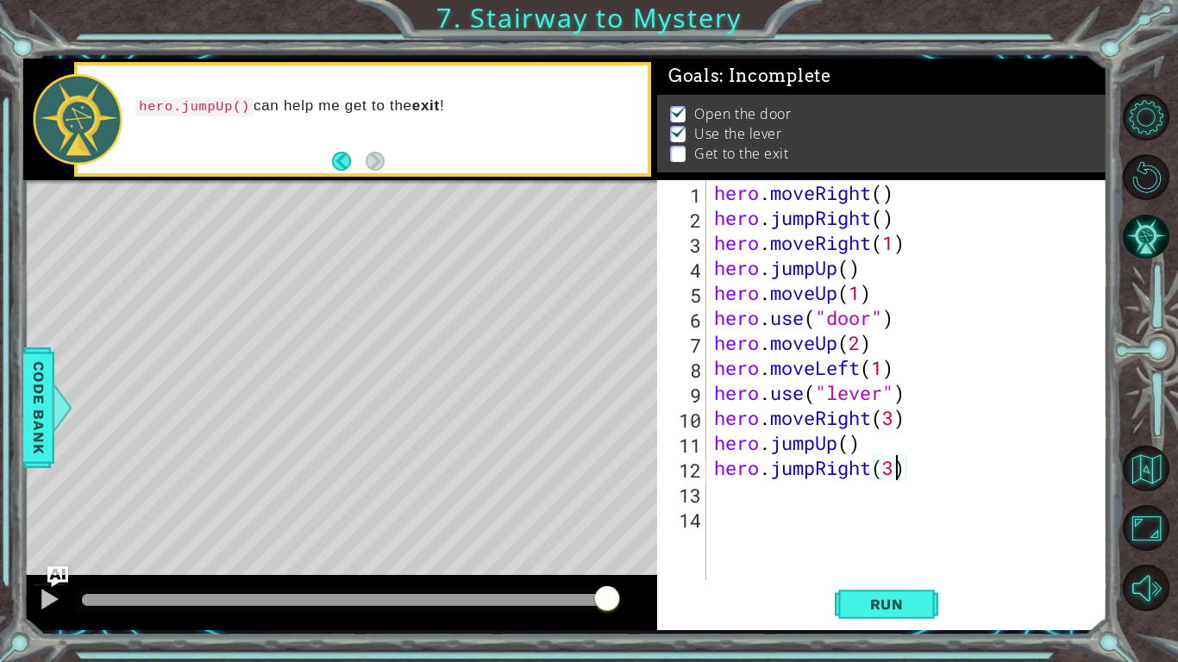
click at [868, 464] on div "hero . moveRight ( ) hero . jumpRight ( ) hero . moveRight ( 1 ) hero . jumpUp …" at bounding box center [911, 405] width 401 height 450
click at [867, 468] on div "hero . moveRight ( ) hero . jumpRight ( ) hero . moveRight ( 1 ) hero . jumpUp …" at bounding box center [911, 405] width 401 height 450
click at [869, 468] on div "hero . moveRight ( ) hero . jumpRight ( ) hero . moveRight ( 1 ) hero . jumpUp …" at bounding box center [911, 405] width 401 height 450
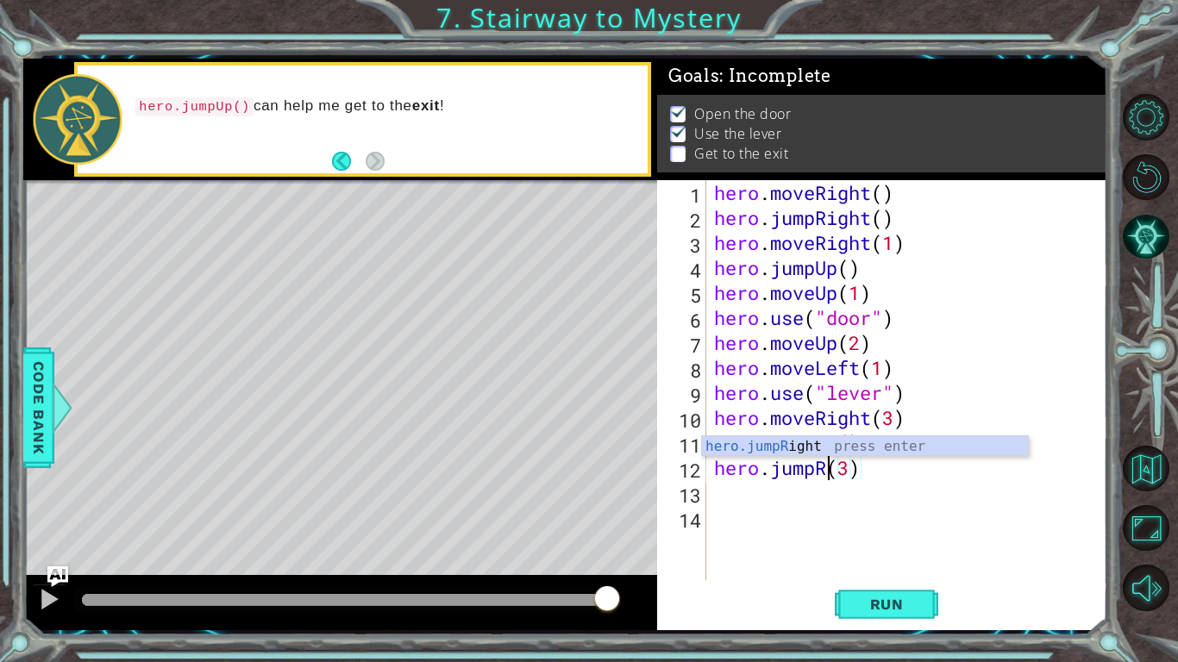
scroll to position [0, 5]
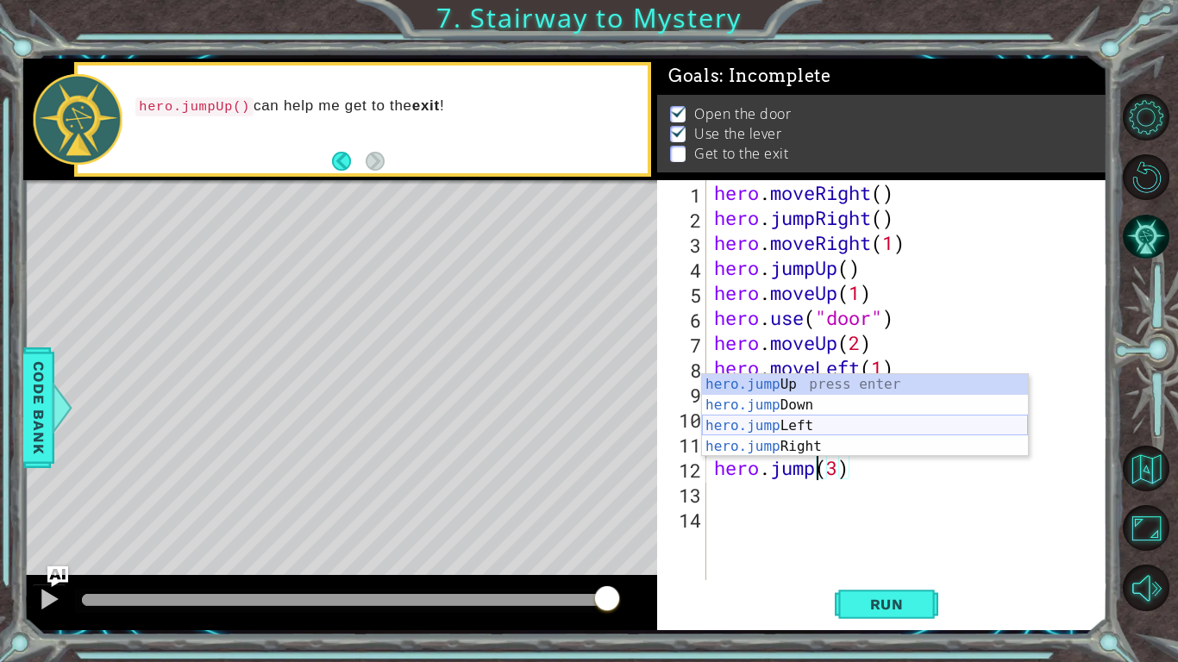
click at [820, 425] on div "hero.jump Up press enter hero.jump Down press enter hero.jump Left press enter …" at bounding box center [865, 436] width 326 height 124
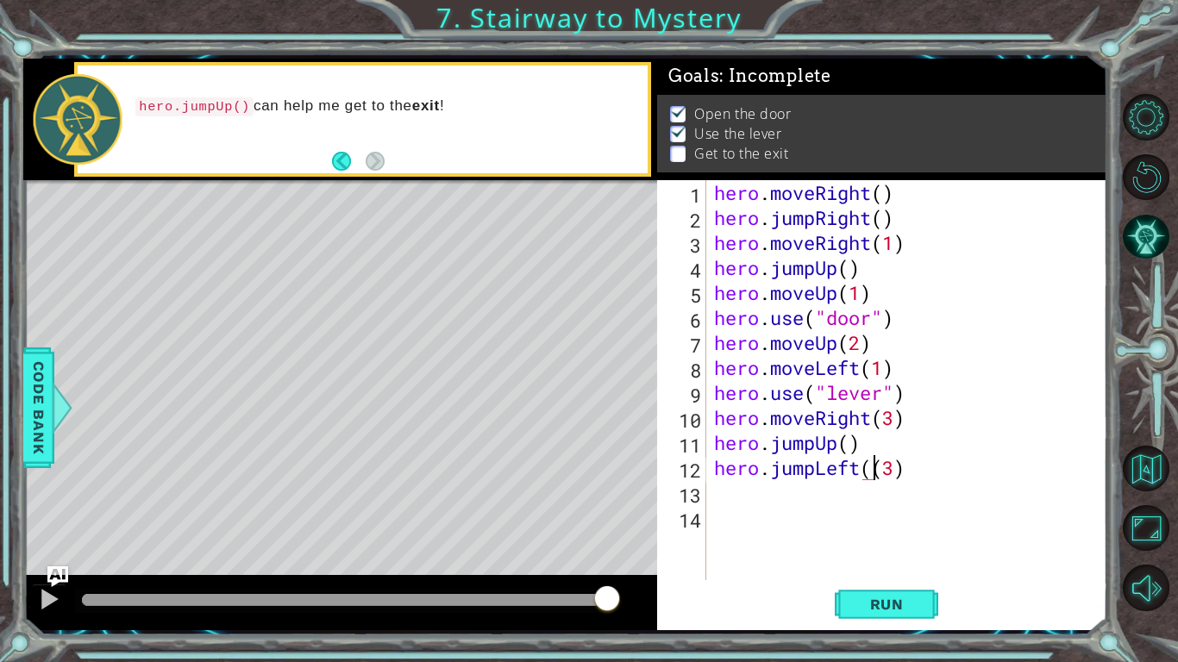
type textarea "hero.jumpLeft(3)"
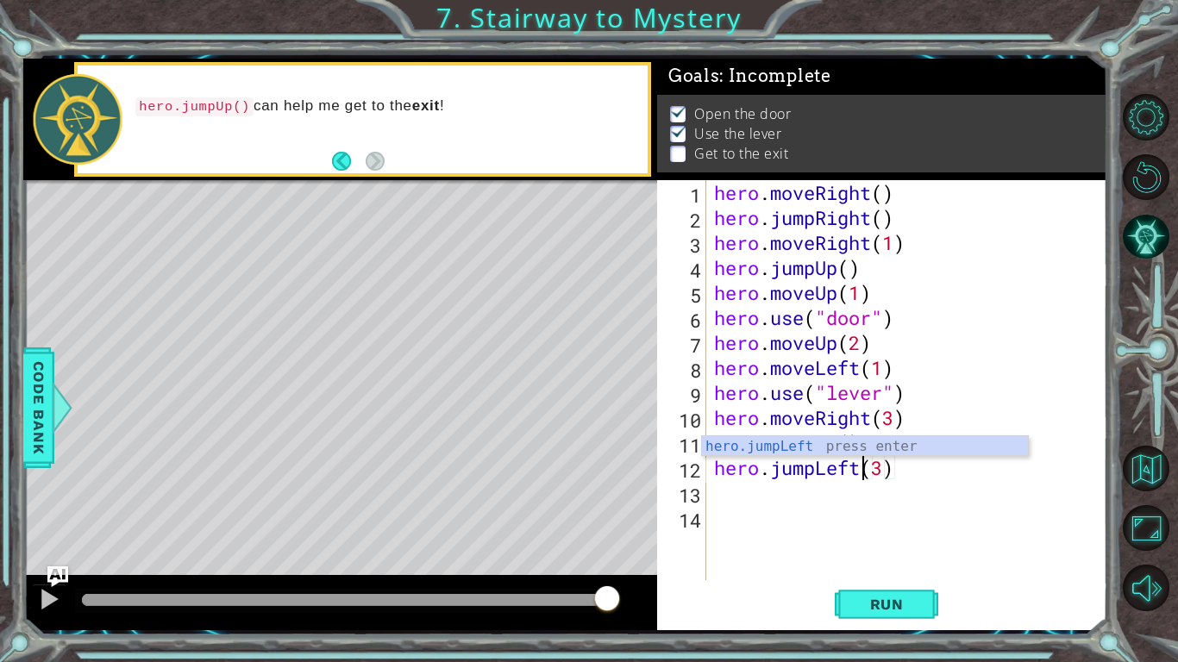
click at [909, 477] on div "hero . moveRight ( ) hero . jumpRight ( ) hero . moveRight ( 1 ) hero . jumpUp …" at bounding box center [911, 405] width 401 height 450
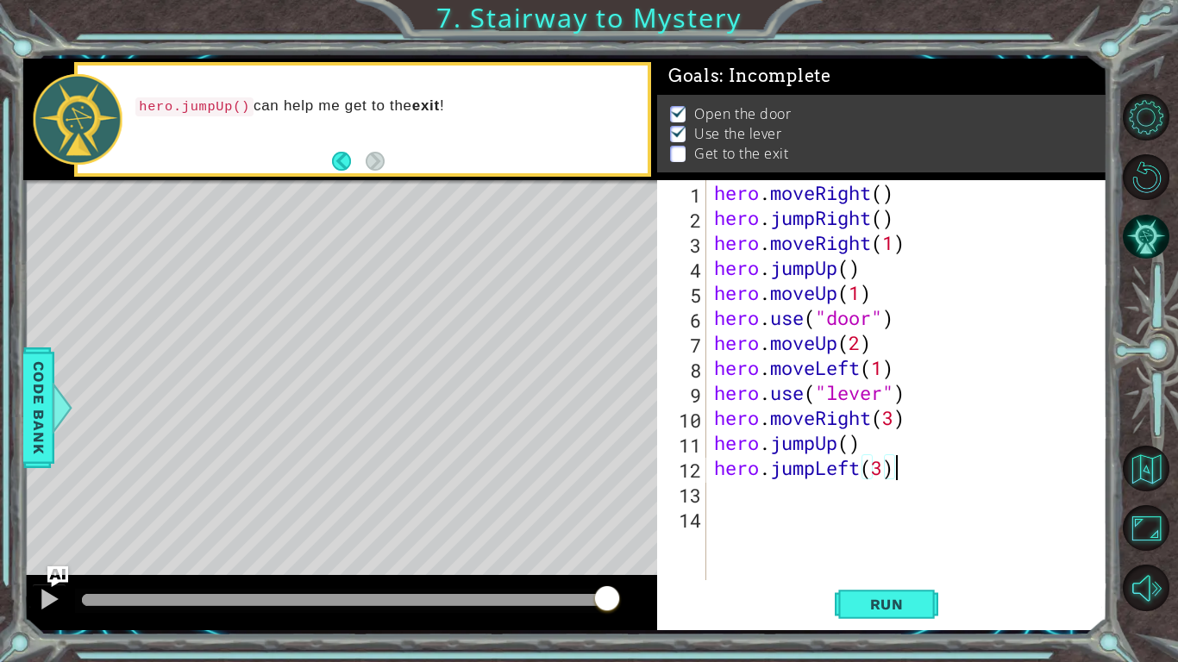
click at [742, 497] on div "hero . moveRight ( ) hero . jumpRight ( ) hero . moveRight ( 1 ) hero . jumpUp …" at bounding box center [911, 405] width 401 height 450
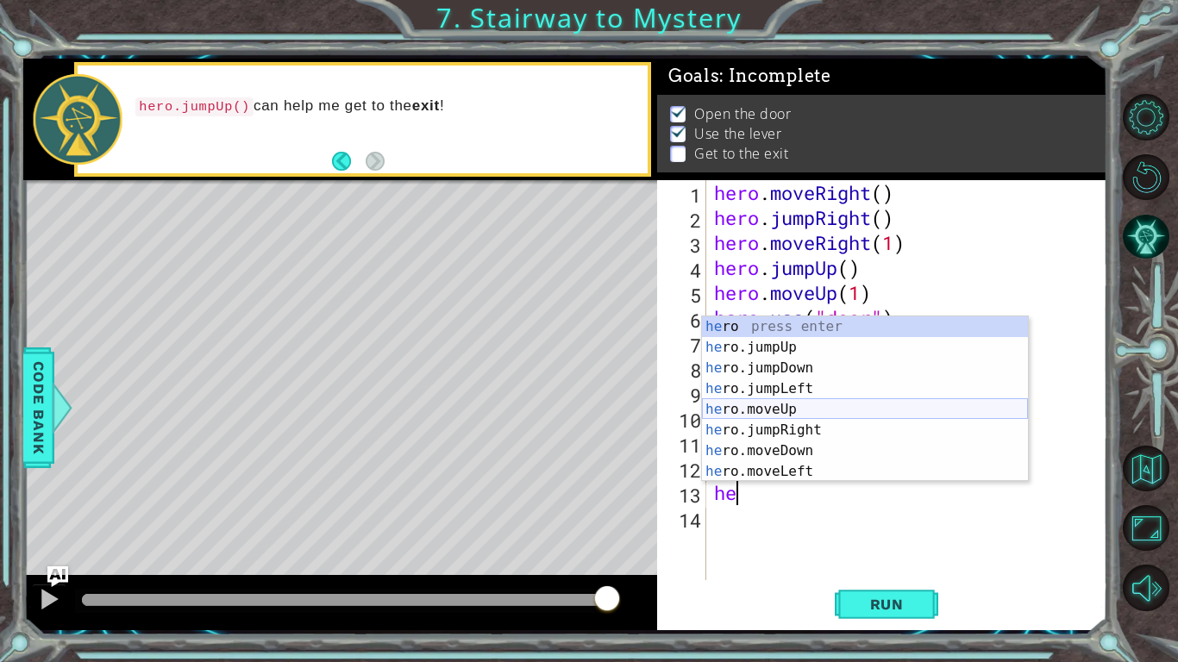
click at [811, 402] on div "he ro press enter he ro.jumpUp press enter he ro.jumpDown press enter he ro.jum…" at bounding box center [865, 420] width 326 height 207
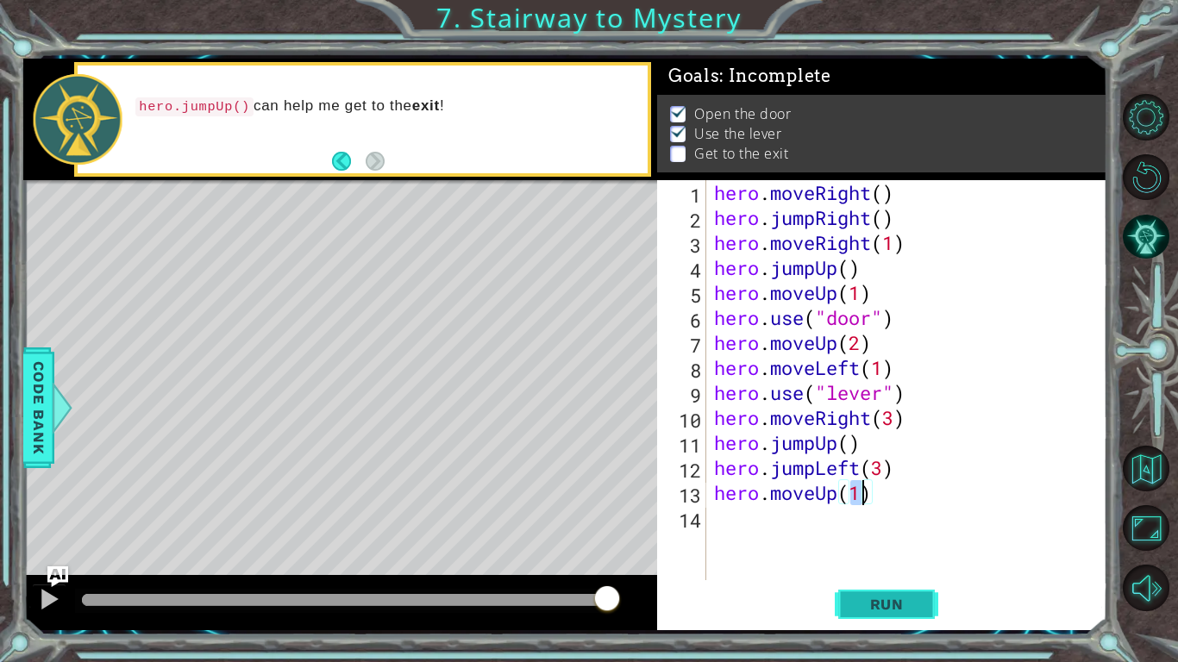
type textarea "hero.moveUp(1)"
click at [851, 516] on button "Run" at bounding box center [887, 604] width 104 height 45
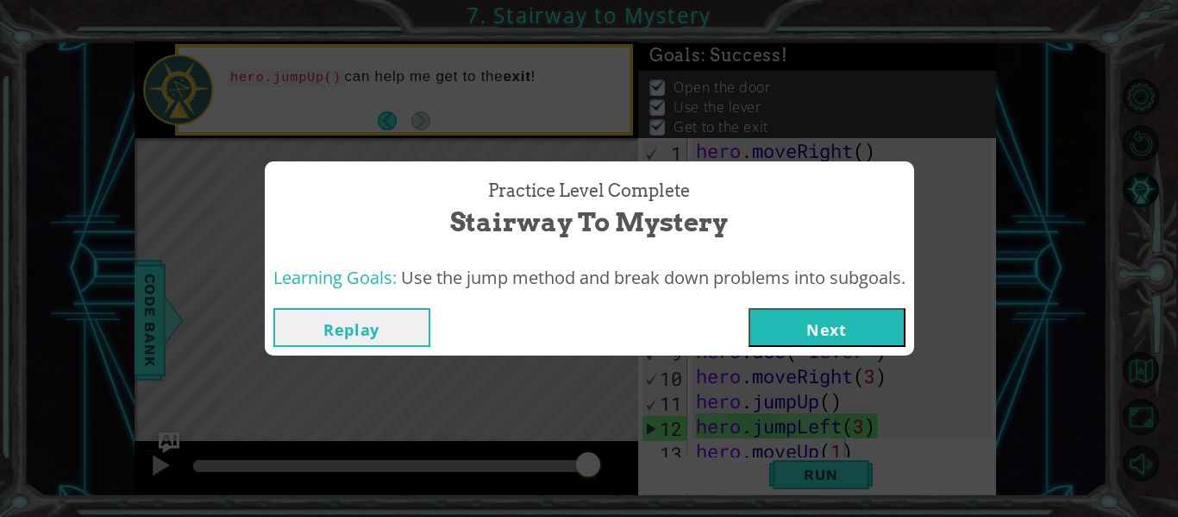
click button "Next" at bounding box center [827, 327] width 157 height 39
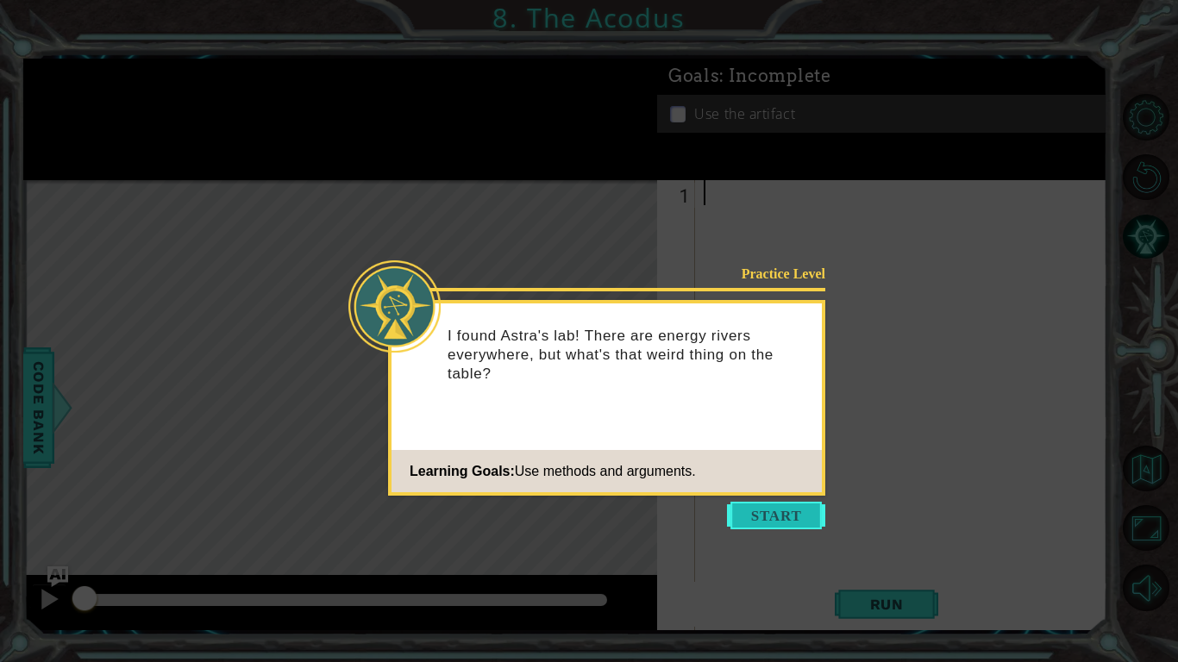
click at [785, 505] on button "Start" at bounding box center [776, 516] width 98 height 28
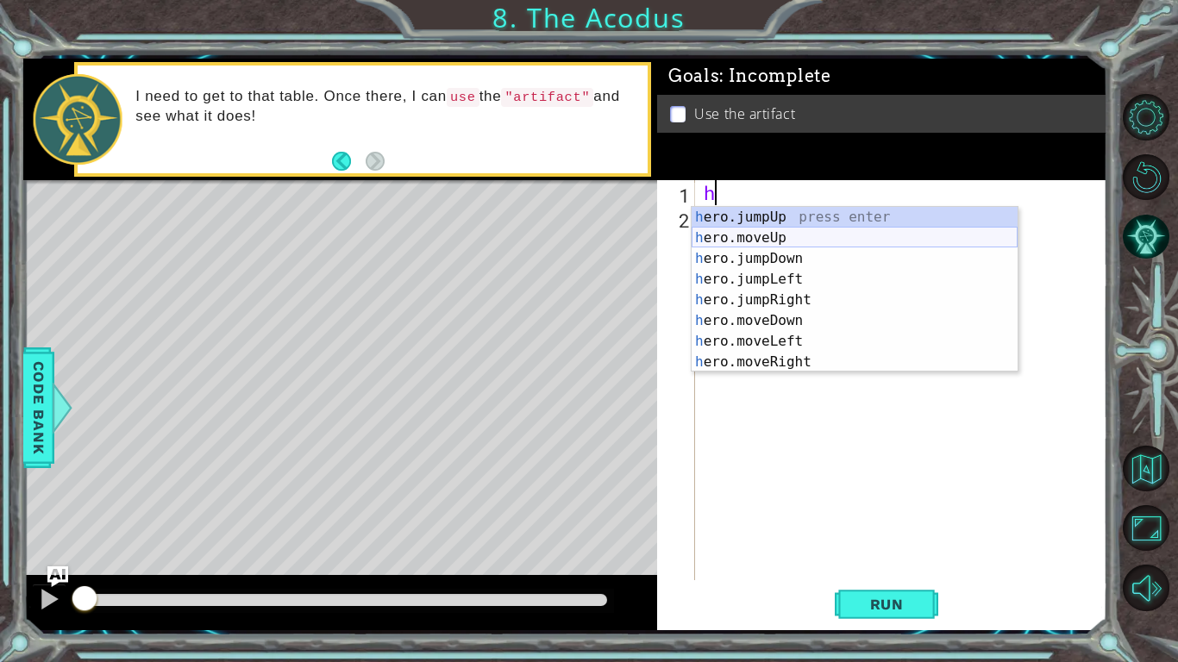
click at [749, 240] on div "h ero.jumpUp press enter h ero.moveUp press enter h ero.jumpDown press enter h …" at bounding box center [855, 310] width 326 height 207
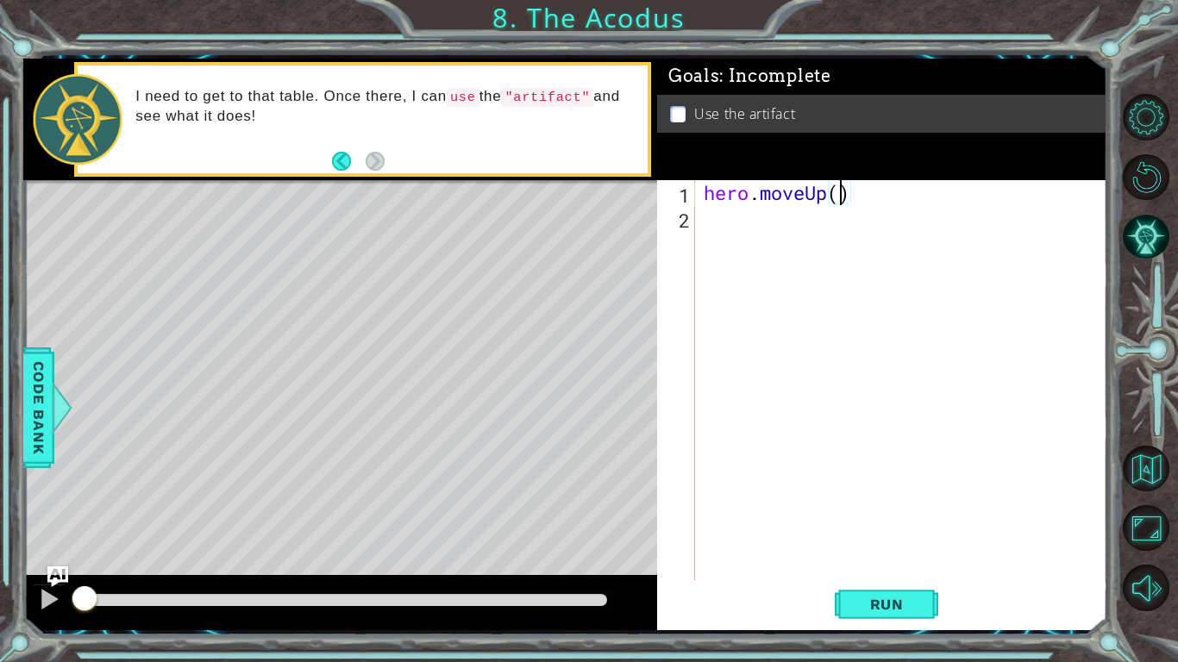
type textarea "hero.moveUp(2)"
click at [784, 237] on div "hero . moveUp ( 2 )" at bounding box center [905, 405] width 411 height 450
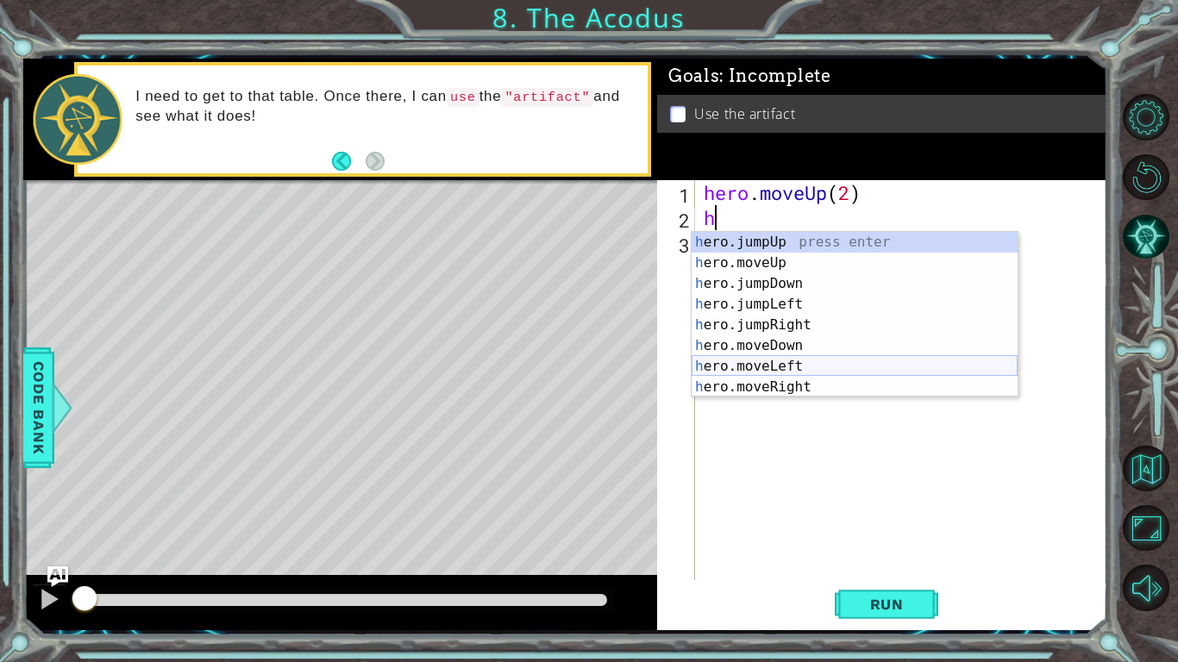
click at [810, 375] on div "h ero.jumpUp press enter h ero.moveUp press enter h ero.jumpDown press enter h …" at bounding box center [855, 335] width 326 height 207
type textarea "hero.moveLeft(1)"
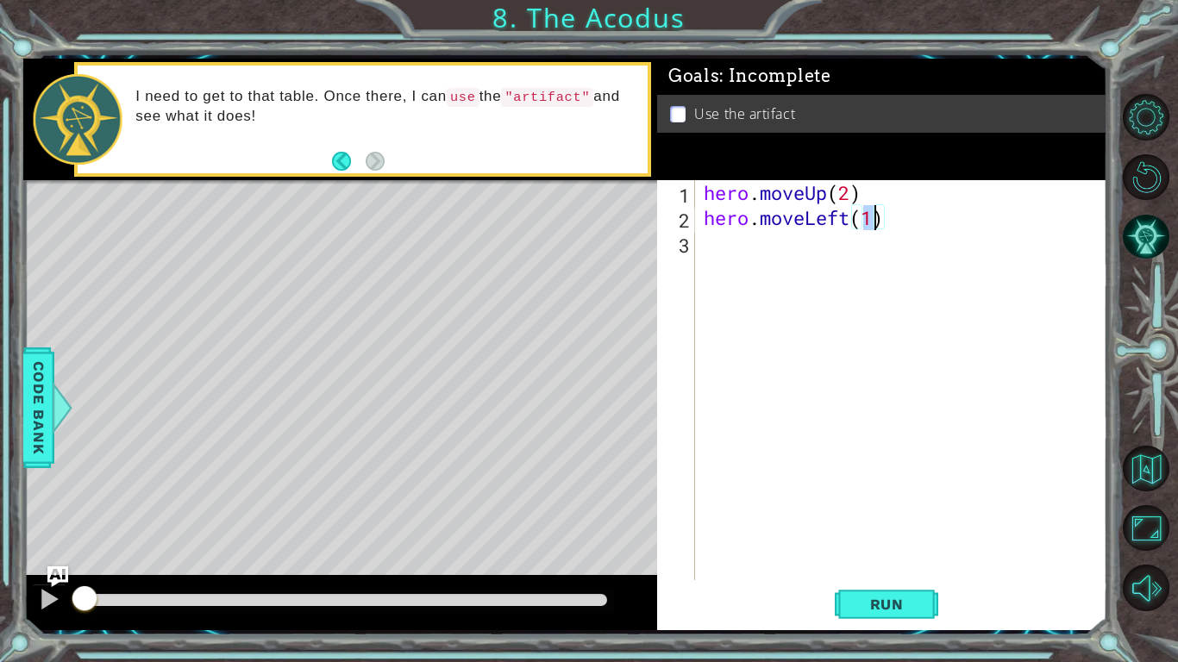
click at [747, 264] on div "hero . moveUp ( 2 ) hero . moveLeft ( 1 )" at bounding box center [905, 405] width 411 height 450
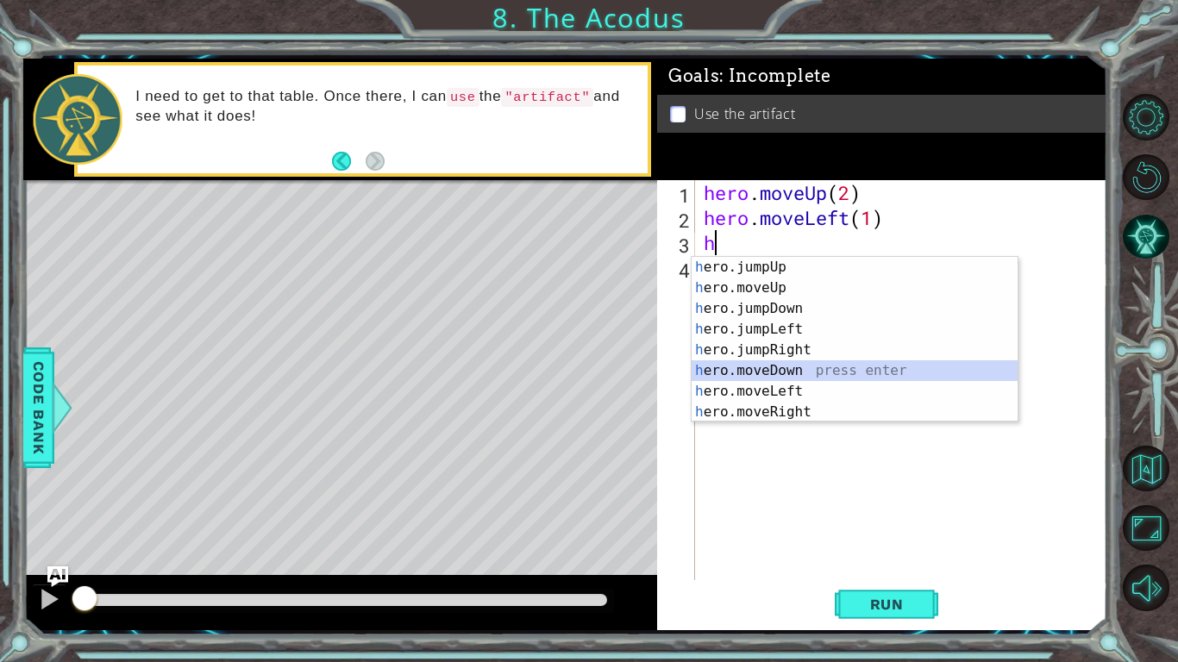
click at [736, 367] on div "h ero.jumpUp press enter h ero.moveUp press enter h ero.jumpDown press enter h …" at bounding box center [855, 360] width 326 height 207
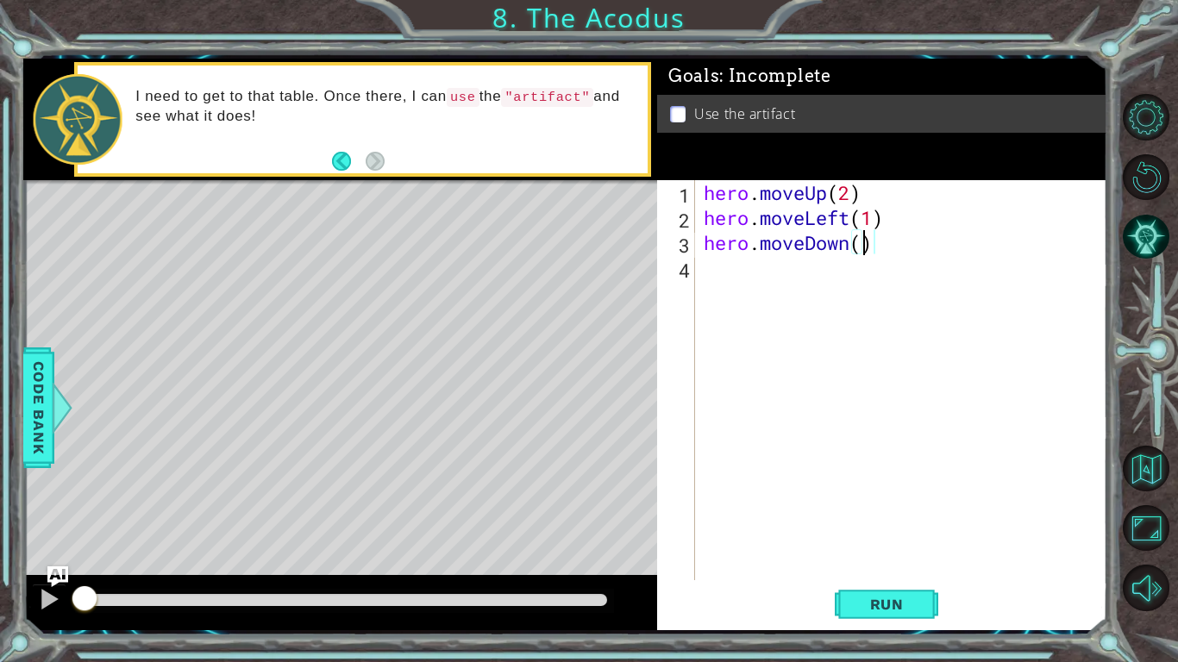
scroll to position [0, 7]
type textarea "hero.moveDown(2)"
click at [818, 274] on div "hero . moveUp ( 2 ) hero . moveLeft ( 1 ) hero . moveDown ( 2 )" at bounding box center [905, 405] width 411 height 450
type textarea "h"
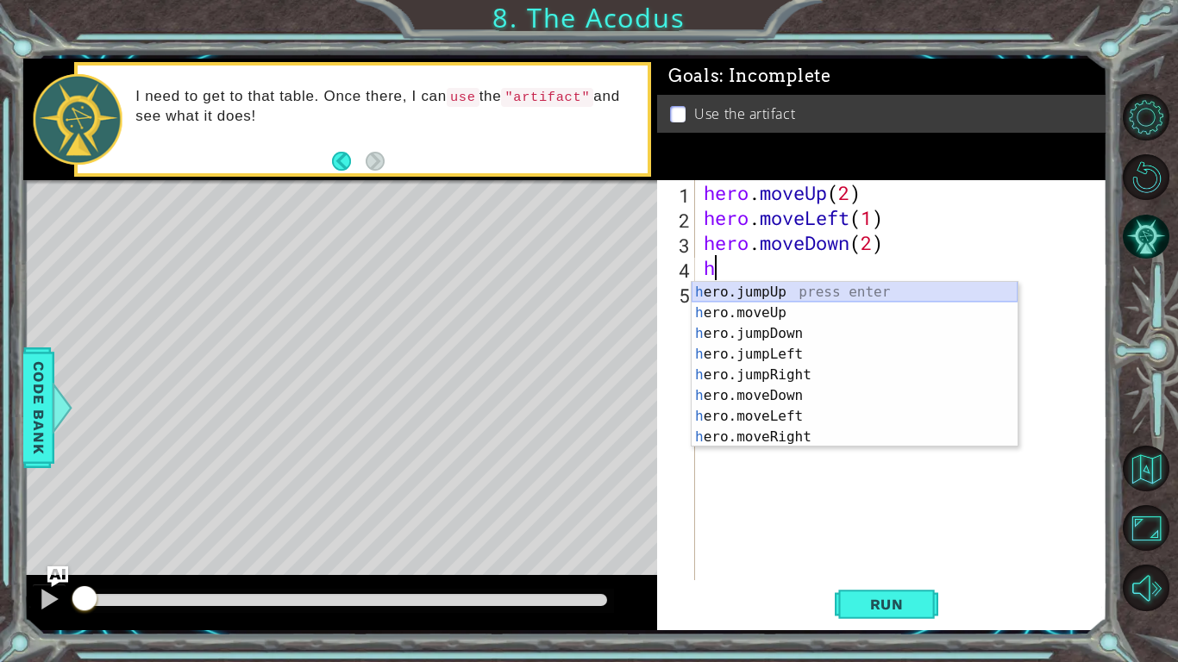
click at [756, 297] on div "h ero.jumpUp press enter h ero.moveUp press enter h ero.jumpDown press enter h …" at bounding box center [855, 385] width 326 height 207
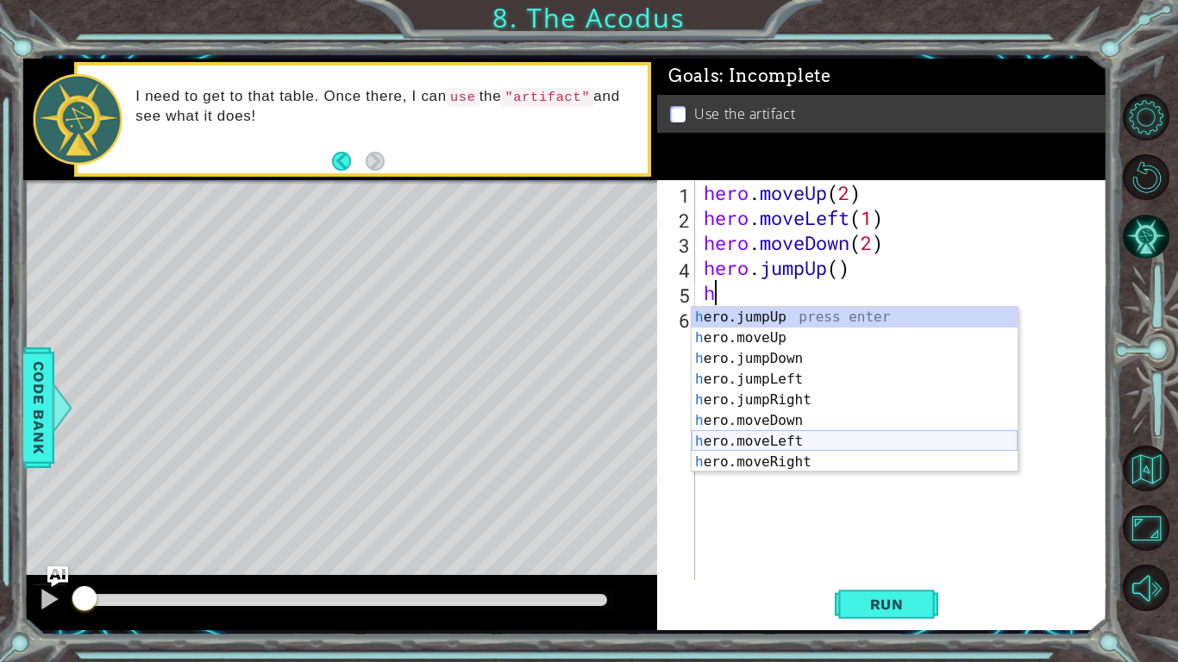
click at [746, 436] on div "h ero.jumpUp press enter h ero.moveUp press enter h ero.jumpDown press enter h …" at bounding box center [855, 410] width 326 height 207
type textarea "hero.moveLeft(1)"
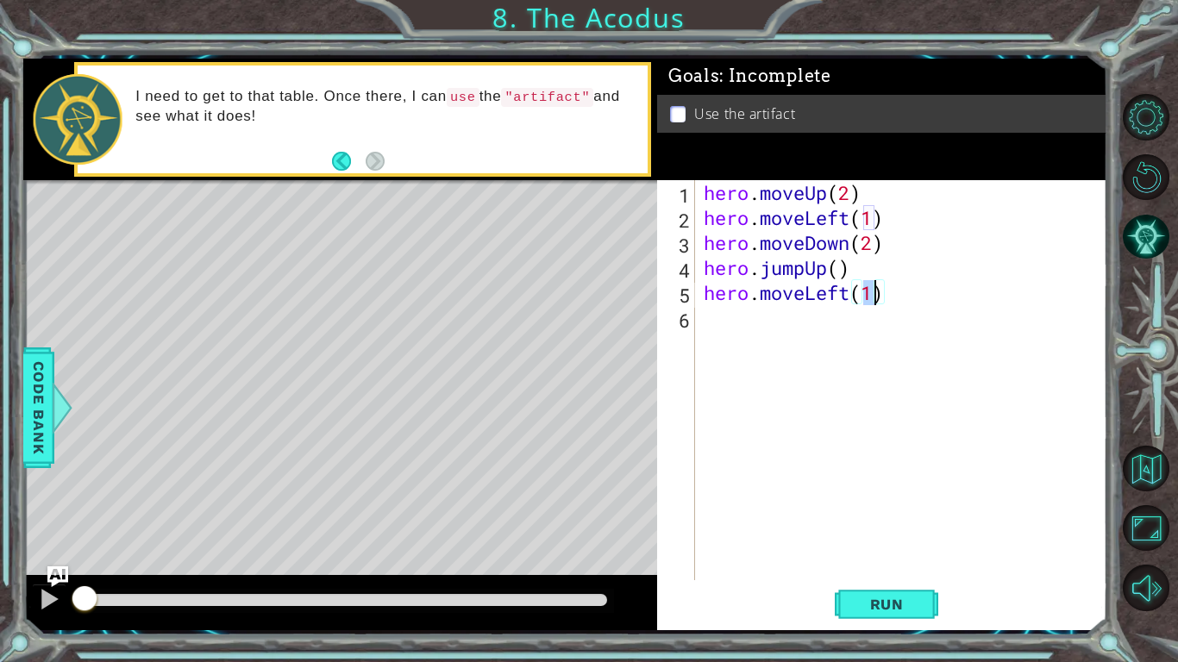
click at [733, 339] on div "hero . moveUp ( 2 ) hero . moveLeft ( 1 ) hero . moveDown ( 2 ) hero . jumpUp (…" at bounding box center [905, 405] width 411 height 450
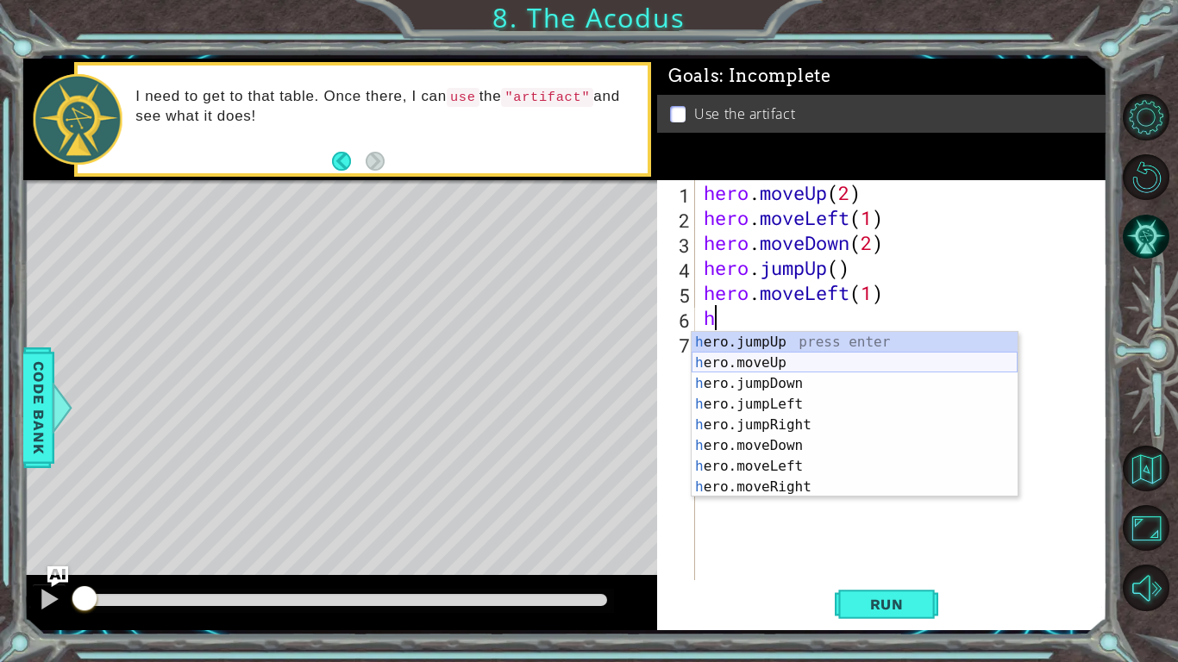
click at [745, 361] on div "h ero.jumpUp press enter h ero.moveUp press enter h ero.jumpDown press enter h …" at bounding box center [855, 435] width 326 height 207
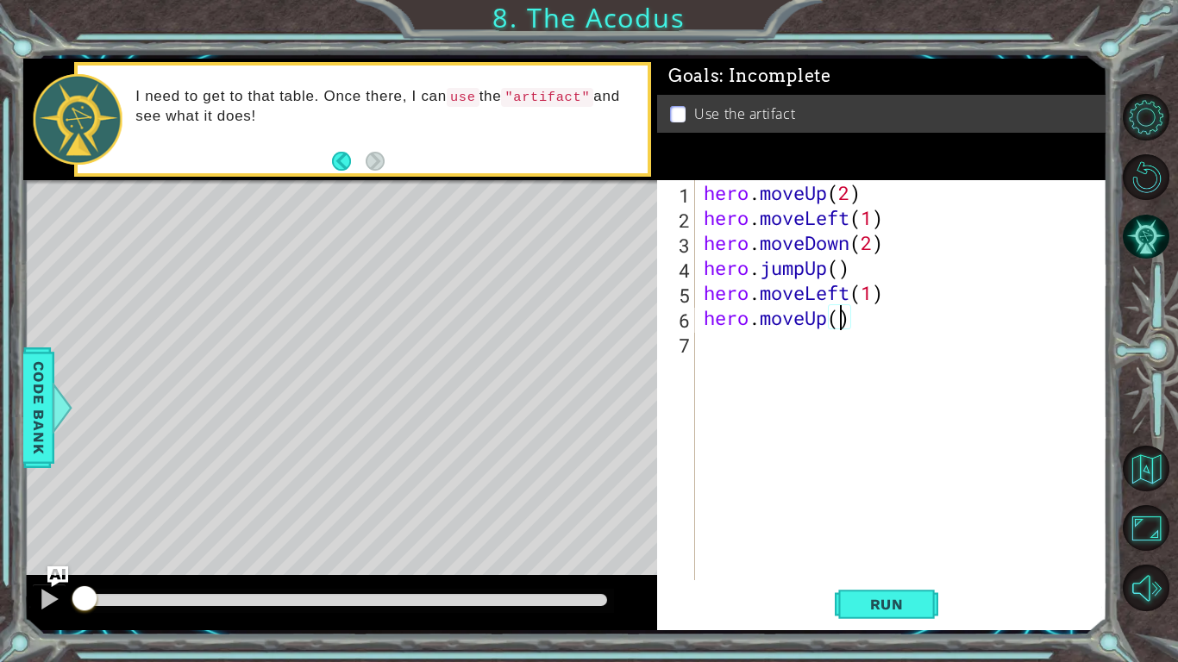
type textarea "hero.moveUp(2)"
click at [746, 362] on div "hero . moveUp ( 2 ) hero . moveLeft ( 1 ) hero . moveDown ( 2 ) hero . jumpUp (…" at bounding box center [905, 405] width 411 height 450
type textarea "h"
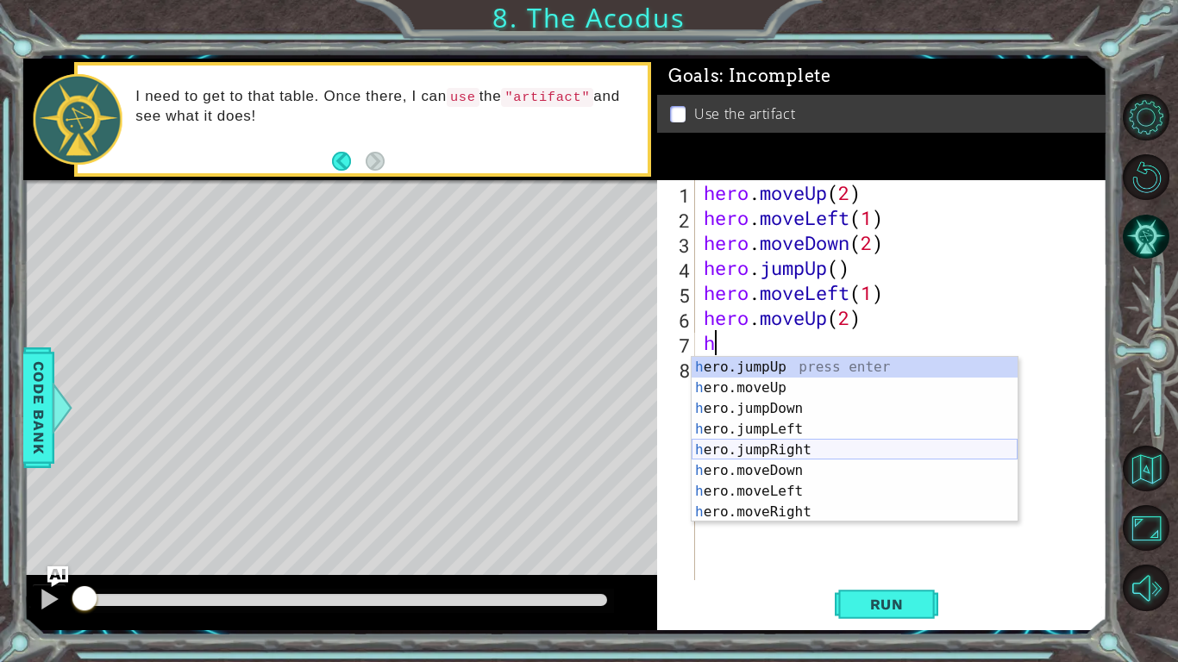
click at [719, 447] on div "h ero.jumpUp press enter h ero.moveUp press enter h ero.jumpDown press enter h …" at bounding box center [855, 460] width 326 height 207
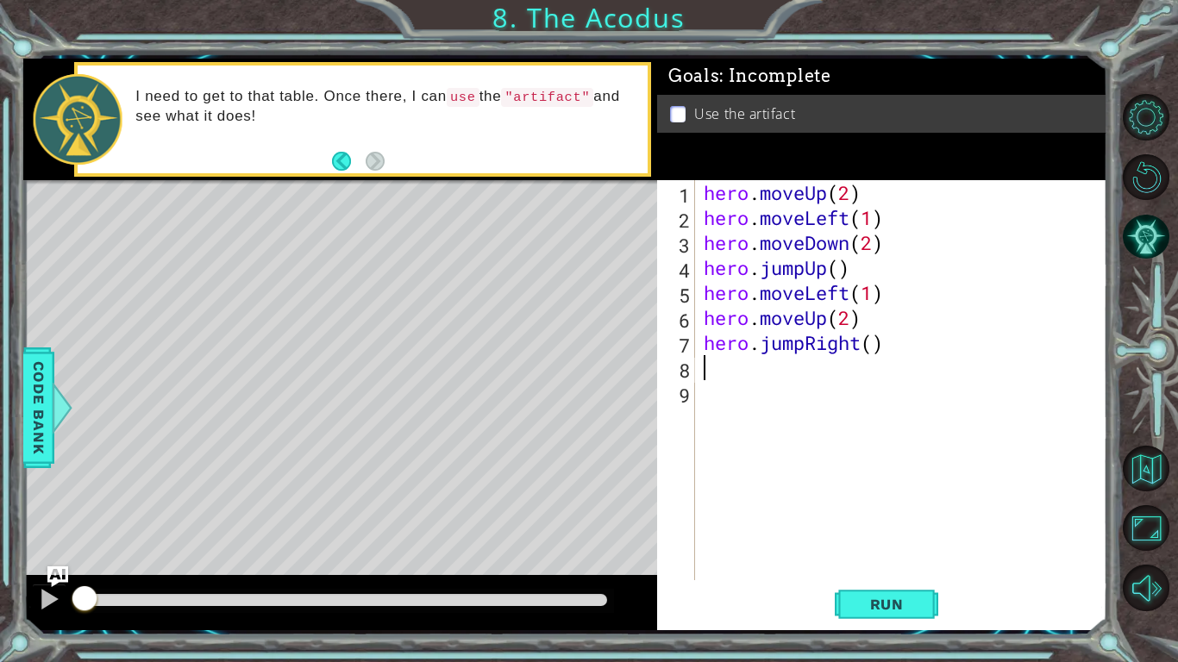
click at [858, 348] on div "hero . moveUp ( 2 ) hero . moveLeft ( 1 ) hero . moveDown ( 2 ) hero . jumpUp (…" at bounding box center [905, 405] width 411 height 450
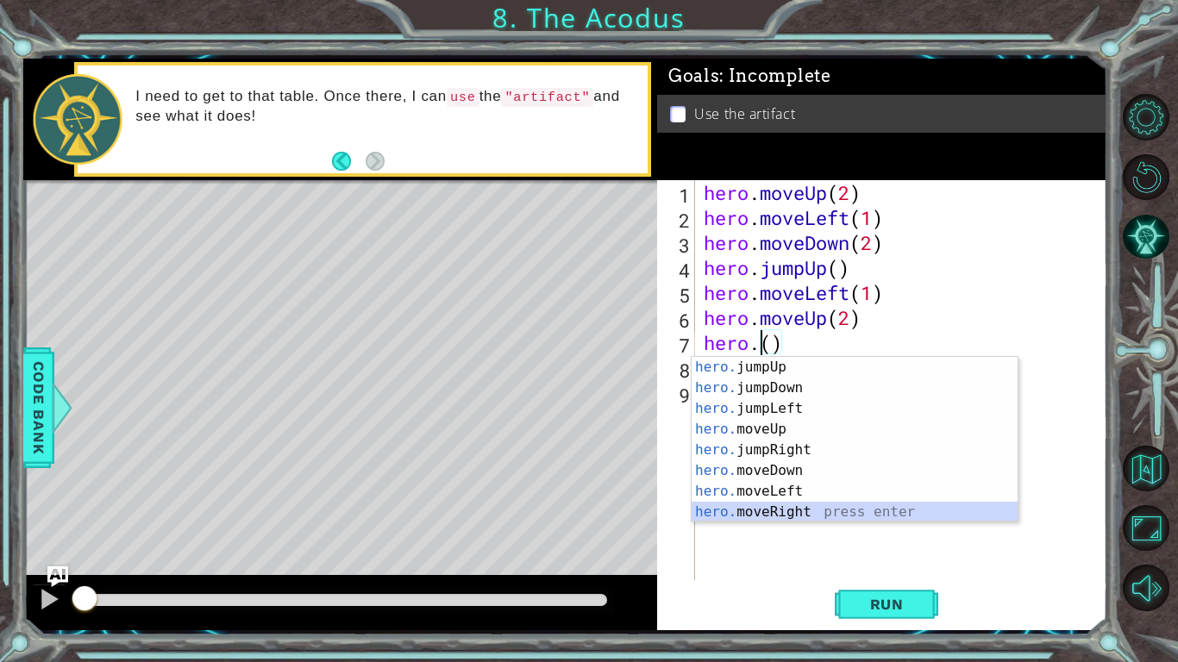
click at [765, 506] on div "hero. jumpUp press enter hero. jumpDown press enter hero. jumpLeft press enter …" at bounding box center [855, 460] width 326 height 207
type textarea "hero.moveRight(1)"
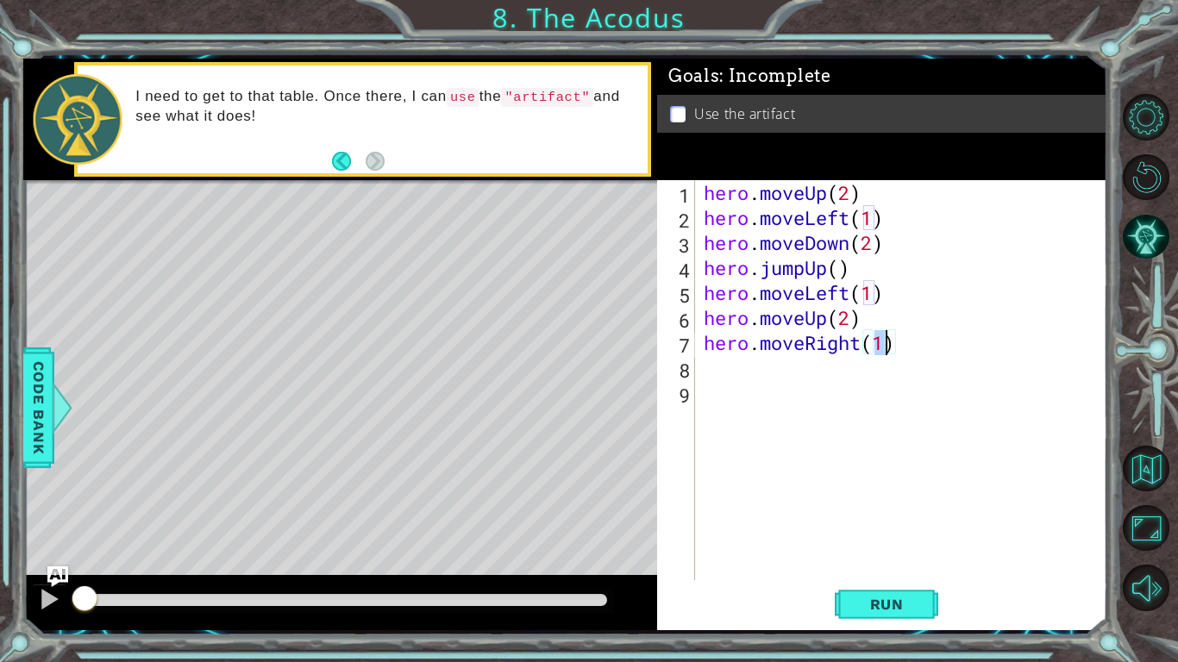
click at [815, 378] on div "hero . moveUp ( 2 ) hero . moveLeft ( 1 ) hero . moveDown ( 2 ) hero . jumpUp (…" at bounding box center [905, 405] width 411 height 450
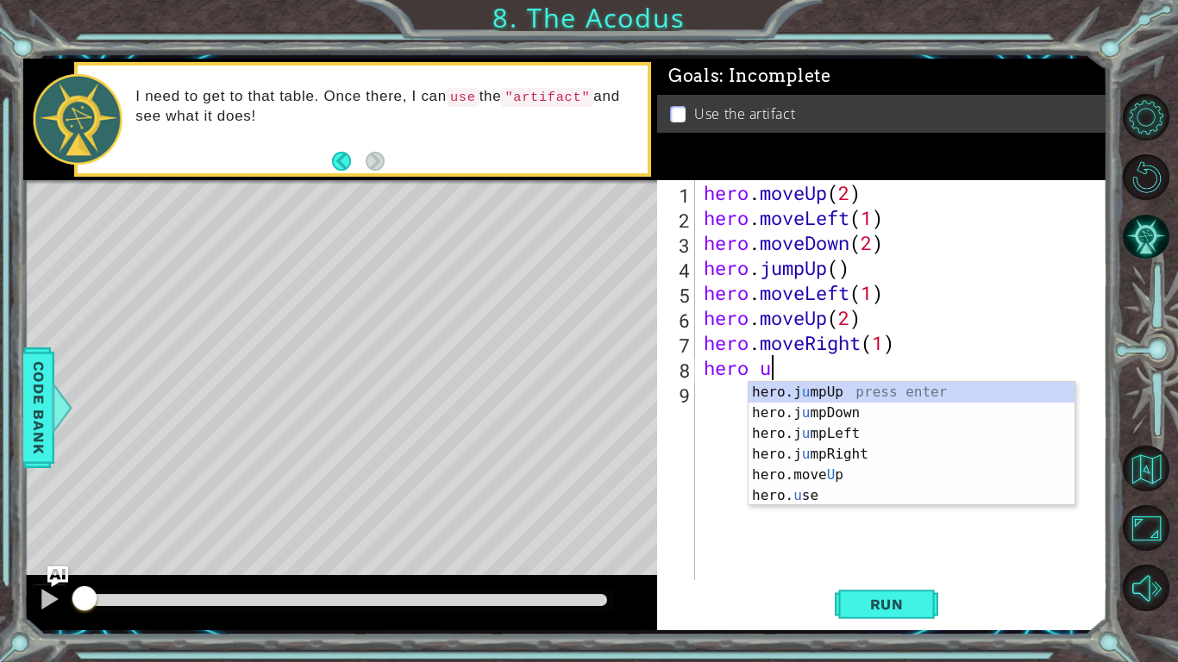
scroll to position [0, 3]
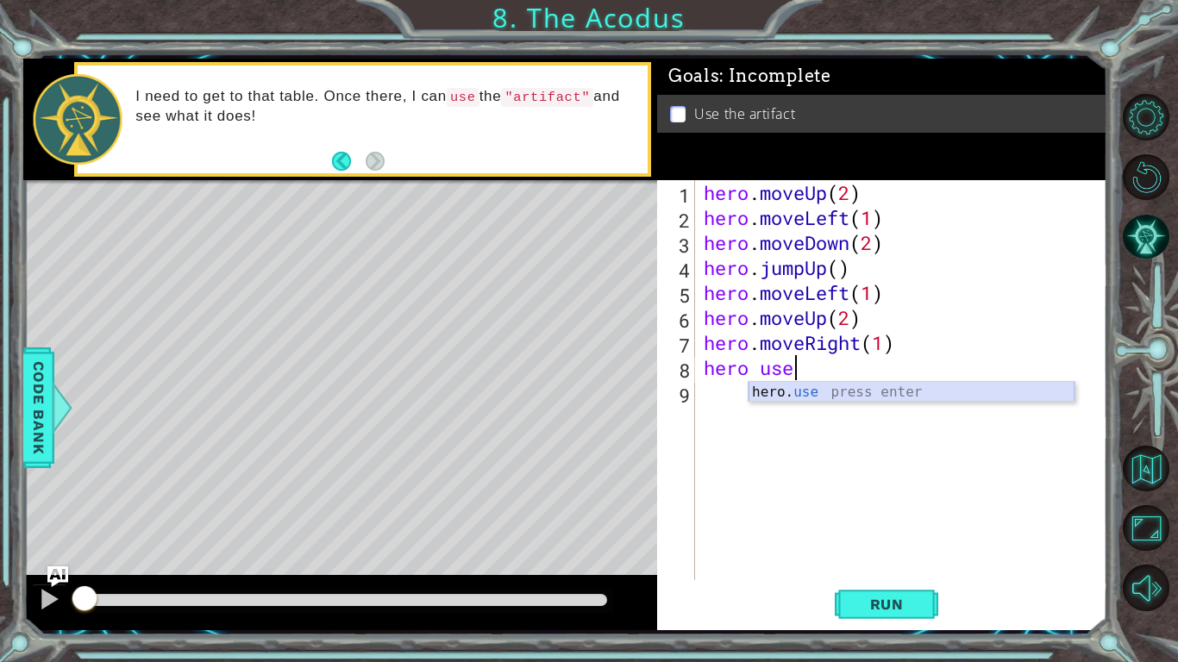
click at [815, 395] on div "hero. use press enter" at bounding box center [912, 413] width 326 height 62
type textarea "hero.use("name")"
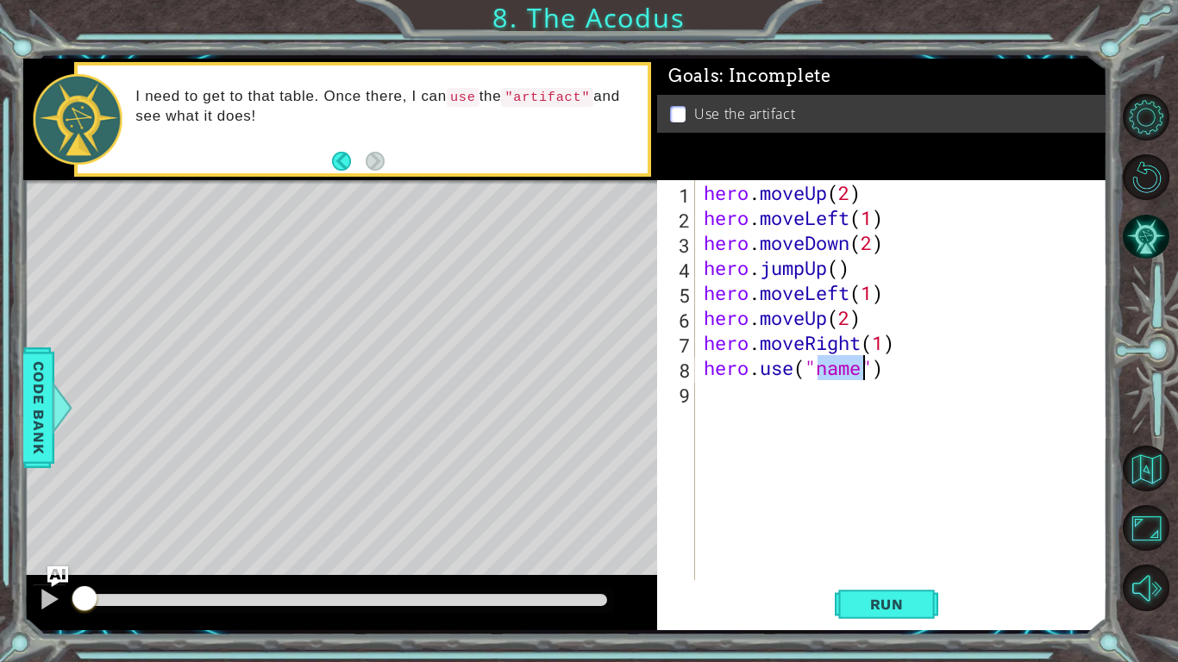
click at [815, 395] on div "hero . moveUp ( 2 ) hero . moveLeft ( 1 ) hero . moveDown ( 2 ) hero . jumpUp (…" at bounding box center [905, 405] width 411 height 450
click at [862, 365] on div "hero . moveUp ( 2 ) hero . moveLeft ( 1 ) hero . moveDown ( 2 ) hero . jumpUp (…" at bounding box center [905, 405] width 411 height 450
type textarea "hero.use("artif")"
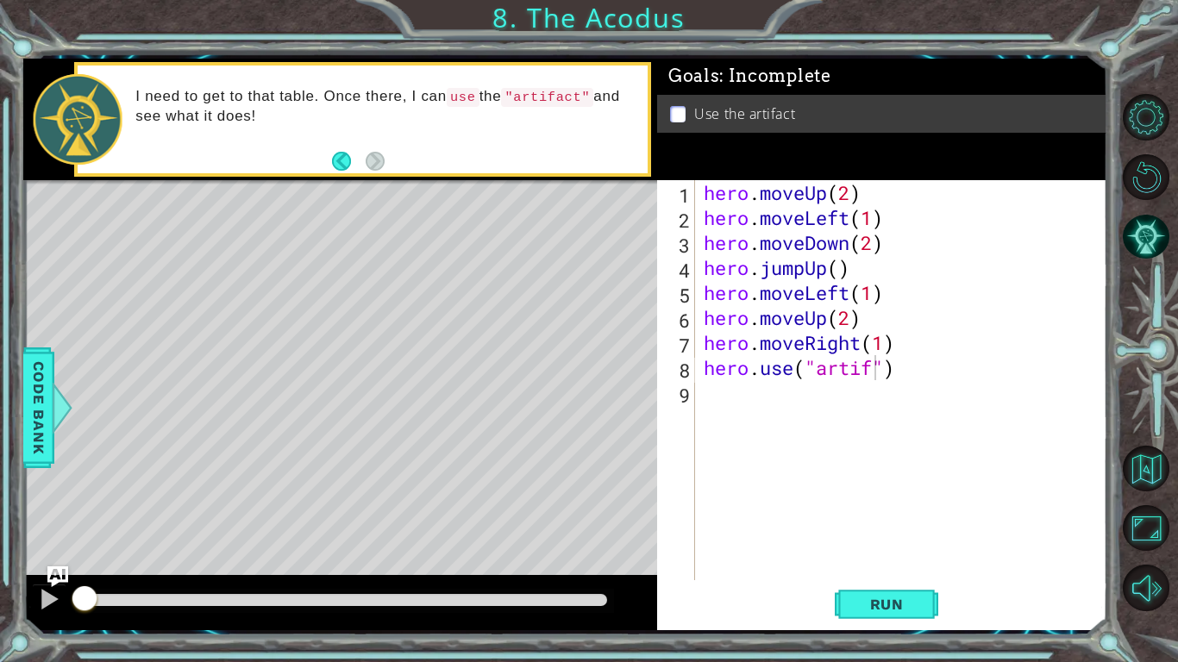
click at [978, 449] on div "hero . moveUp ( 2 ) hero . moveLeft ( 1 ) hero . moveDown ( 2 ) hero . jumpUp (…" at bounding box center [905, 405] width 411 height 450
click at [878, 370] on div "hero . moveUp ( 2 ) hero . moveLeft ( 1 ) hero . moveDown ( 2 ) hero . jumpUp (…" at bounding box center [905, 405] width 411 height 450
type textarea "hero.use("artifact")"
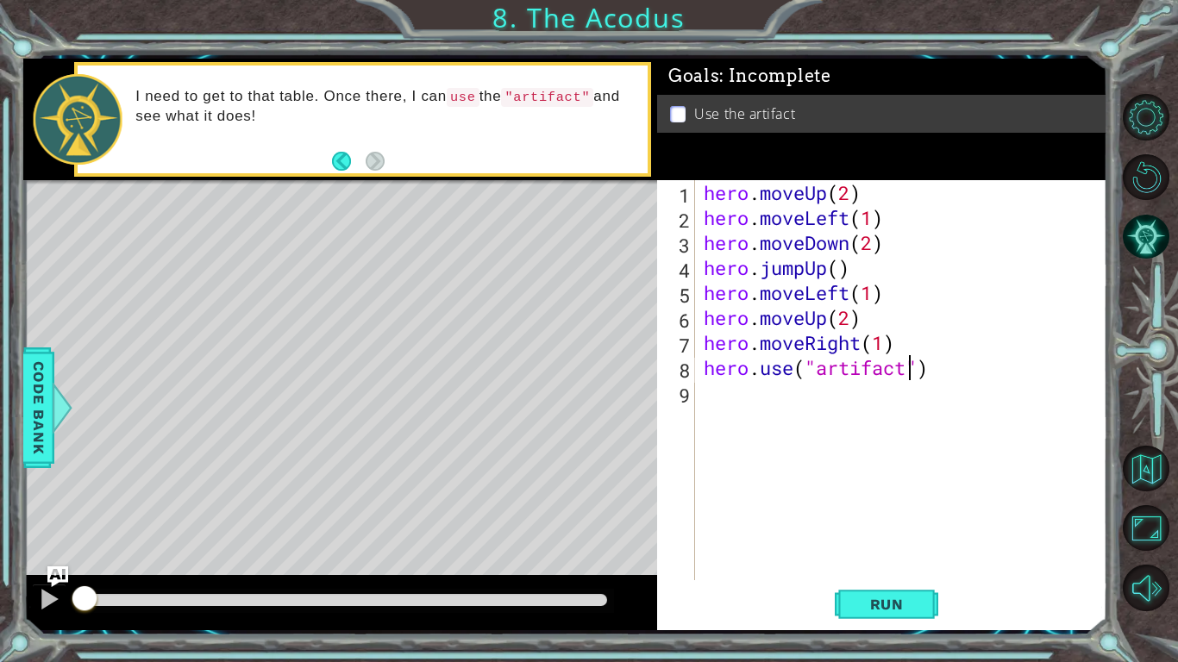
click at [835, 397] on div "hero . moveUp ( 2 ) hero . moveLeft ( 1 ) hero . moveDown ( 2 ) hero . jumpUp (…" at bounding box center [905, 405] width 411 height 450
click at [850, 516] on button "Run" at bounding box center [887, 604] width 104 height 45
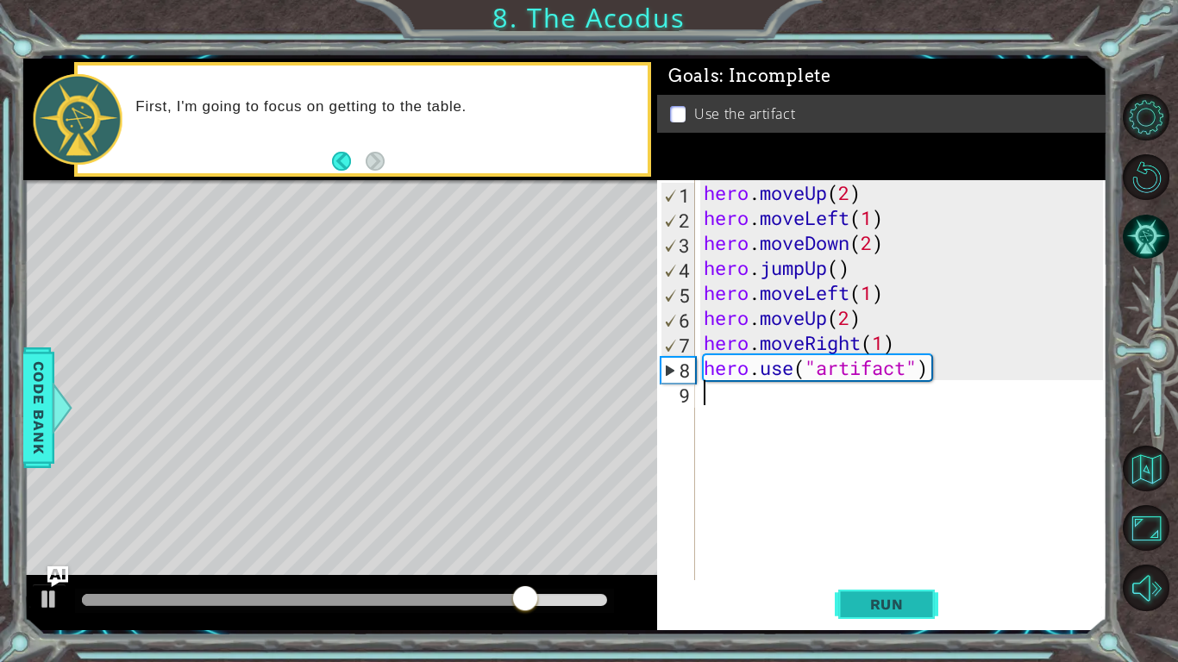
click at [895, 516] on span "Run" at bounding box center [887, 604] width 68 height 17
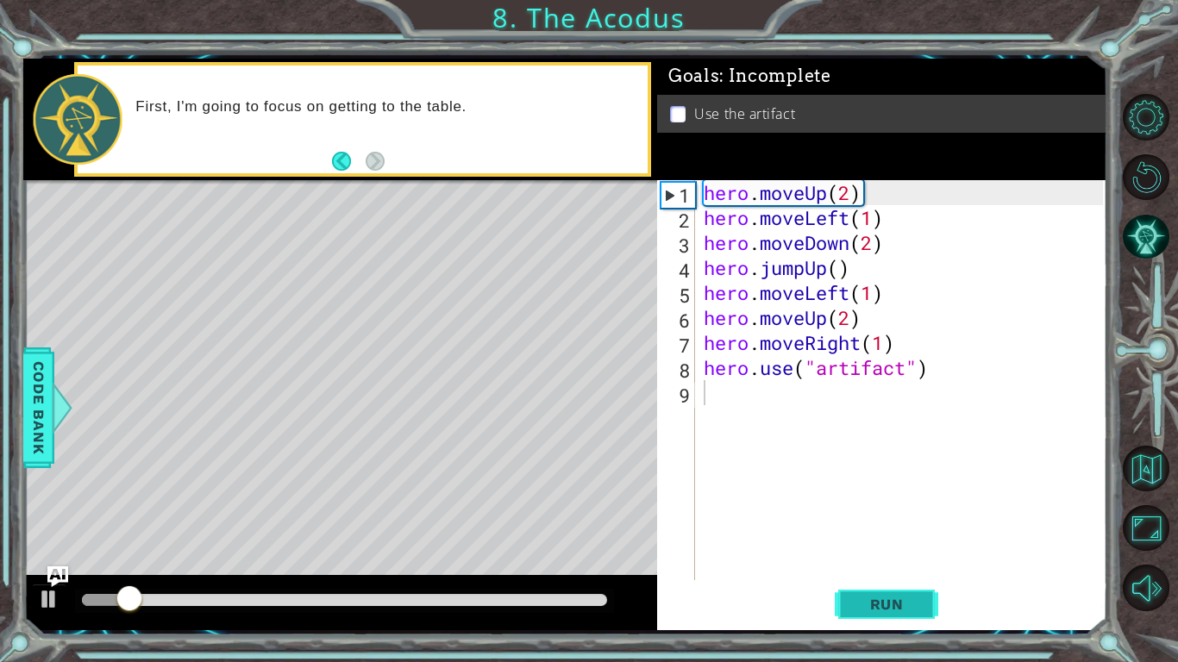
click at [900, 516] on button "Run" at bounding box center [887, 604] width 104 height 45
click at [833, 516] on div "hero . moveUp ( 2 ) hero . moveLeft ( 1 ) hero . moveDown ( 2 ) hero . jumpUp (…" at bounding box center [905, 405] width 411 height 450
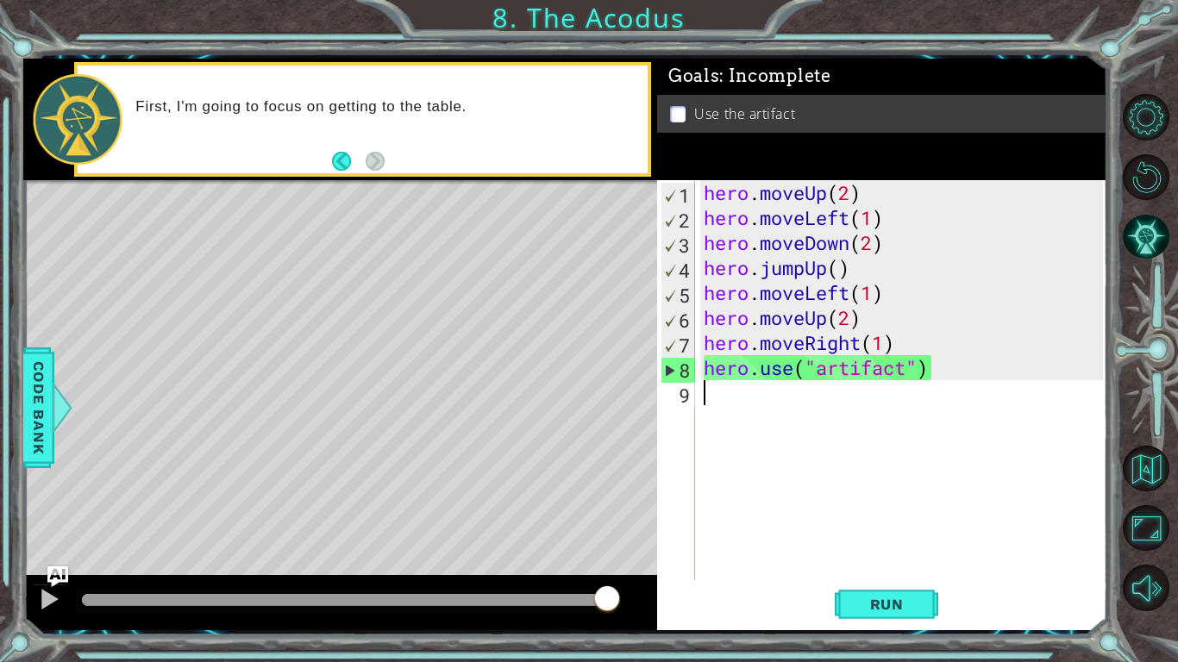
click at [682, 397] on div "9" at bounding box center [678, 395] width 35 height 25
click at [637, 92] on div "First, I'm going to focus on getting to the table." at bounding box center [385, 119] width 524 height 61
click at [825, 267] on div "hero . moveUp ( 2 ) hero . moveLeft ( 1 ) hero . moveDown ( 2 ) hero . jumpUp (…" at bounding box center [905, 405] width 411 height 450
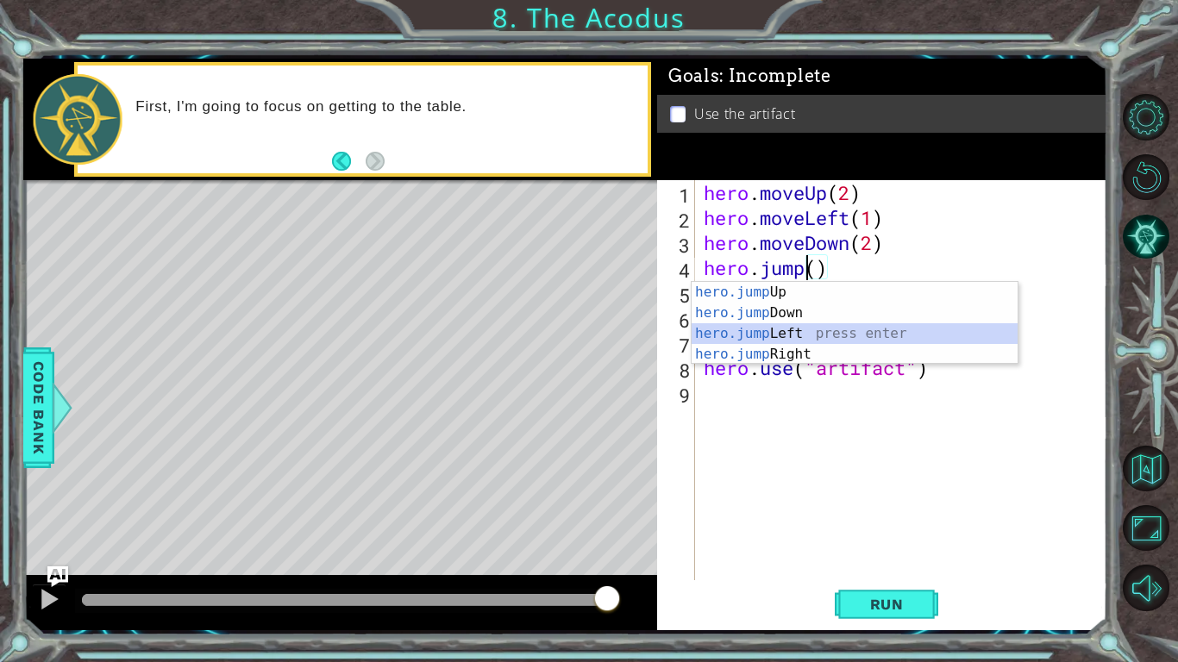
click at [753, 334] on div "hero.jump Up press enter hero.jump Down press enter hero.jump Left press enter …" at bounding box center [855, 344] width 326 height 124
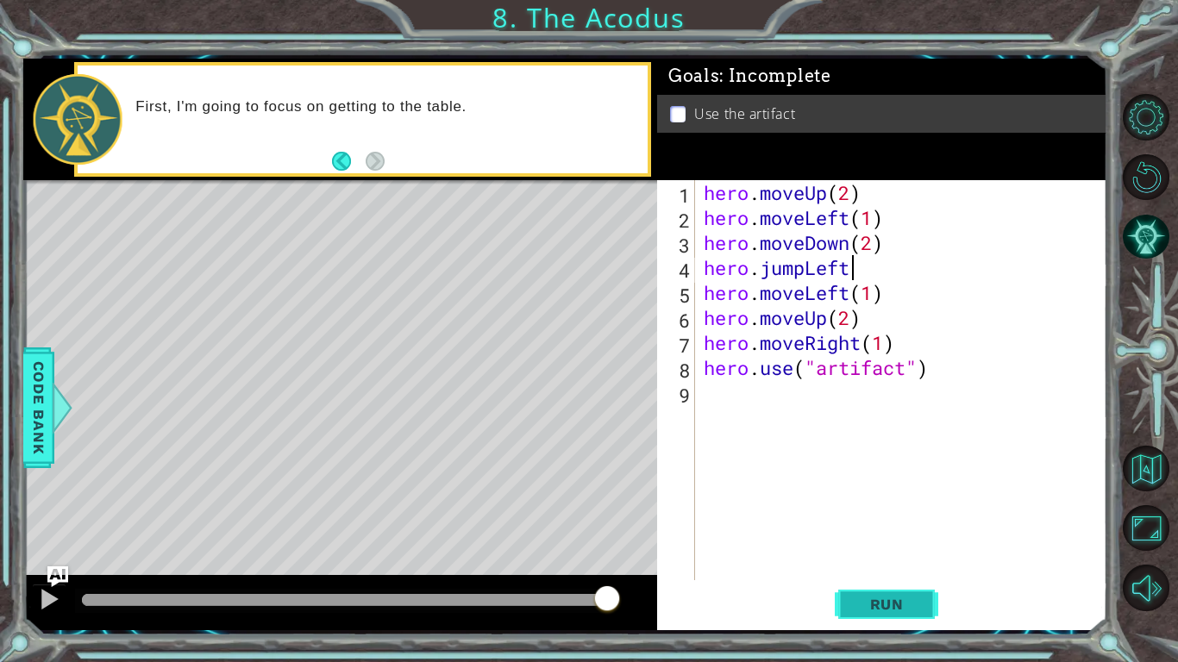
click at [840, 516] on button "Run" at bounding box center [887, 604] width 104 height 45
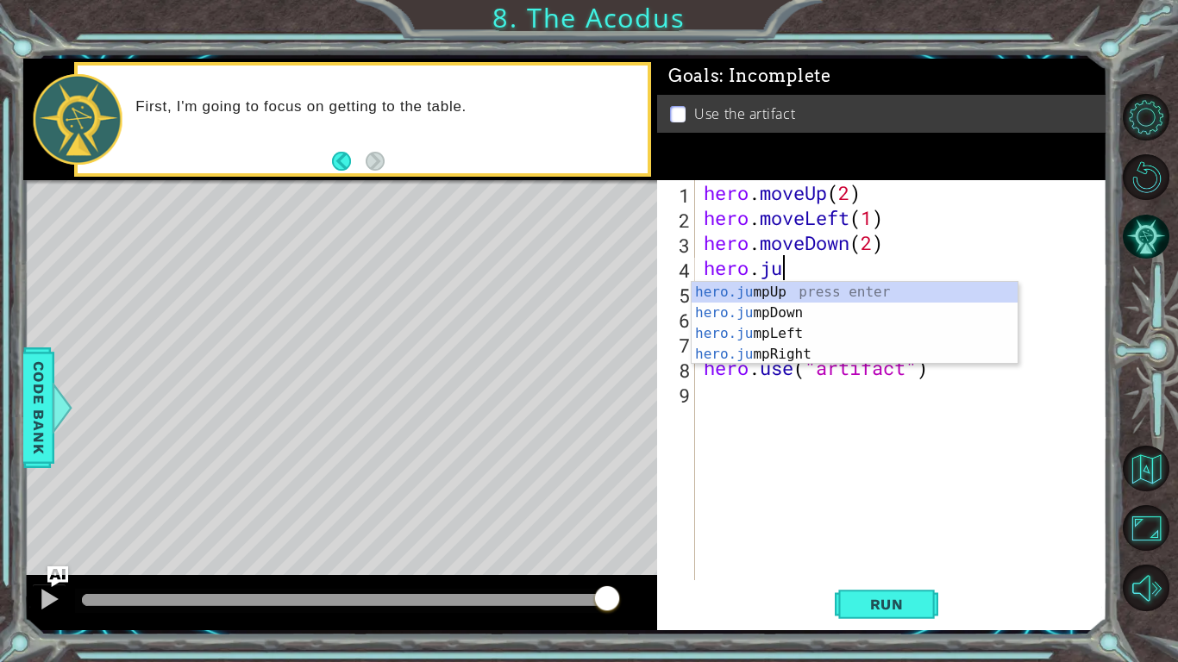
type textarea "hero."
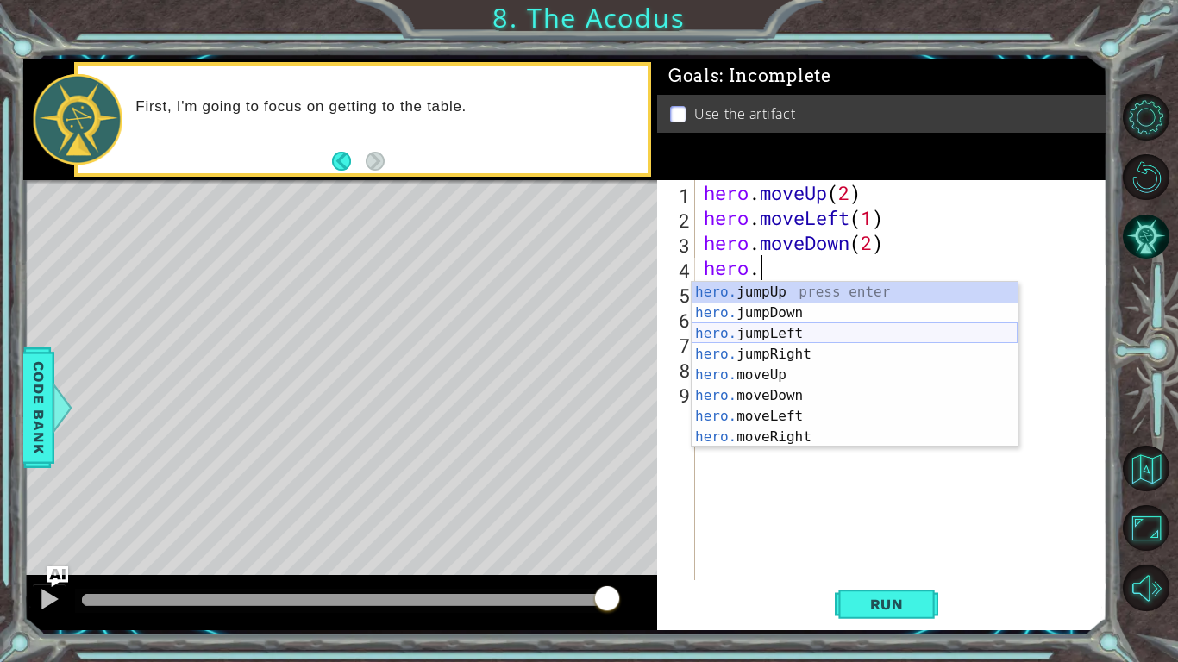
click at [744, 334] on div "hero. jumpUp press enter hero. jumpDown press enter hero. jumpLeft press enter …" at bounding box center [855, 385] width 326 height 207
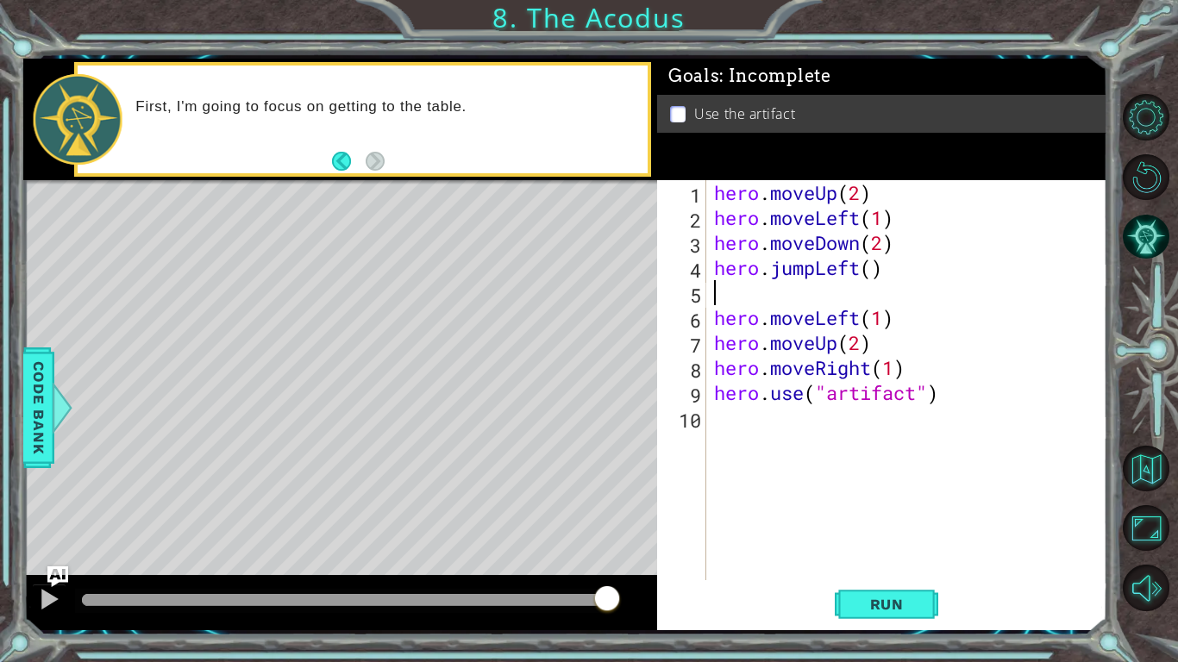
type textarea "hero.jumpLeft()"
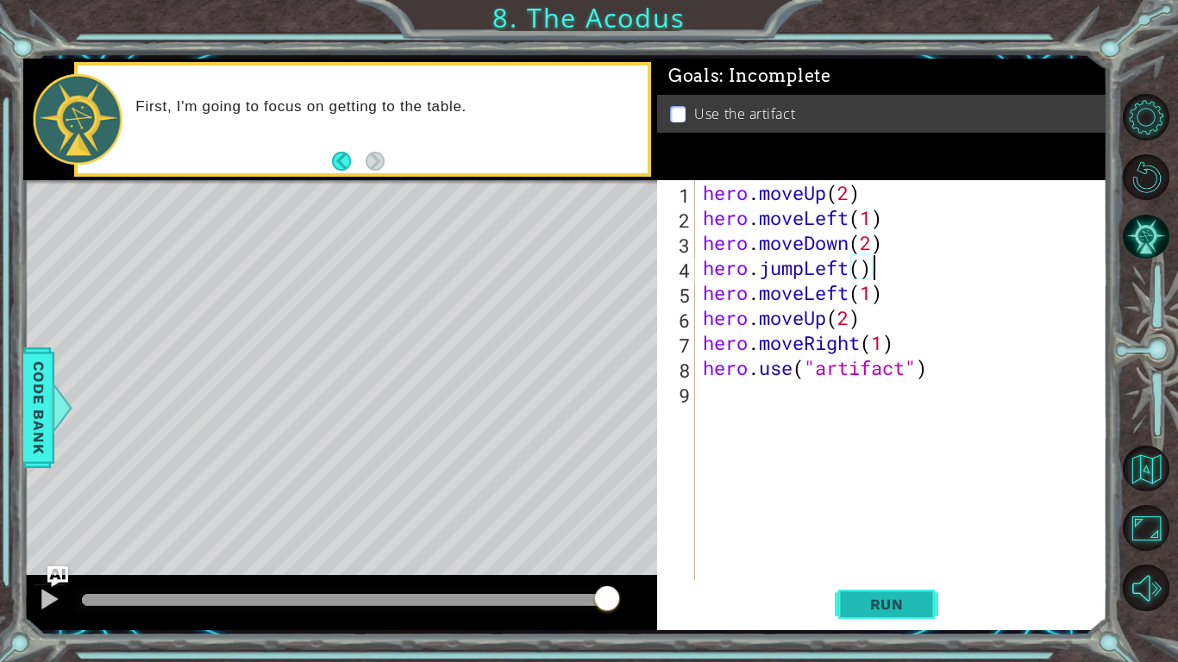
click at [847, 516] on button "Run" at bounding box center [887, 604] width 104 height 45
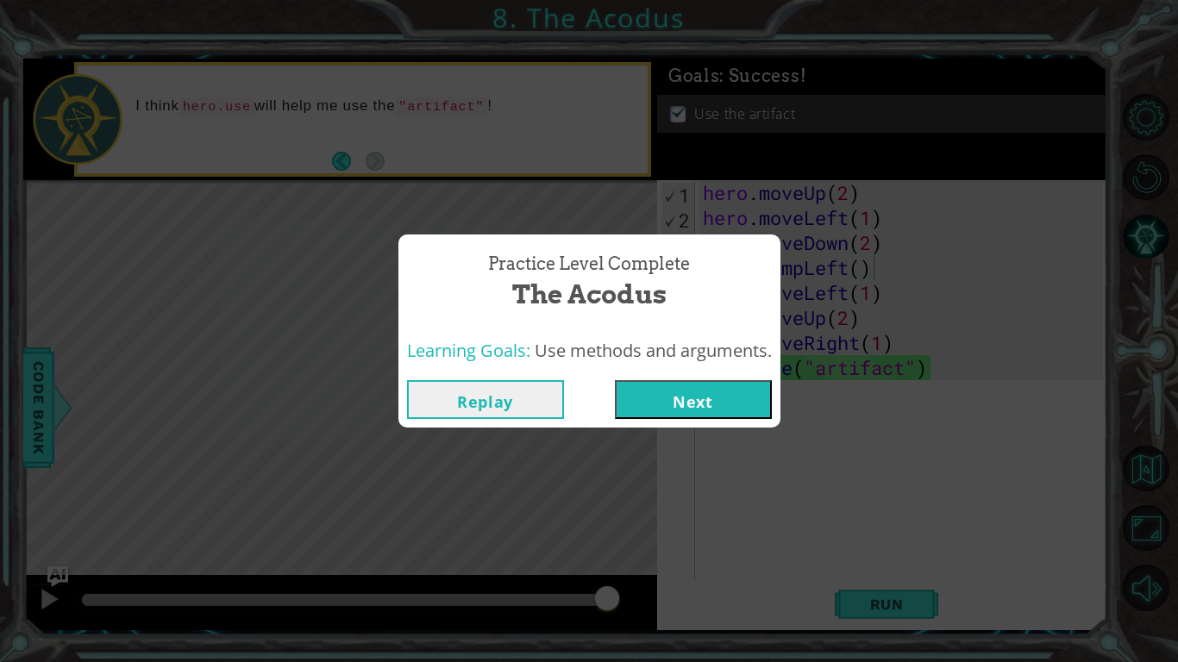
click at [725, 417] on button "Next" at bounding box center [693, 399] width 157 height 39
click at [715, 411] on body "1 ההההההההההההההההההההההההההההההההההההההההההההההההההההההההההההההההההההההההההההה…" at bounding box center [589, 331] width 1178 height 662
